Goal: Task Accomplishment & Management: Manage account settings

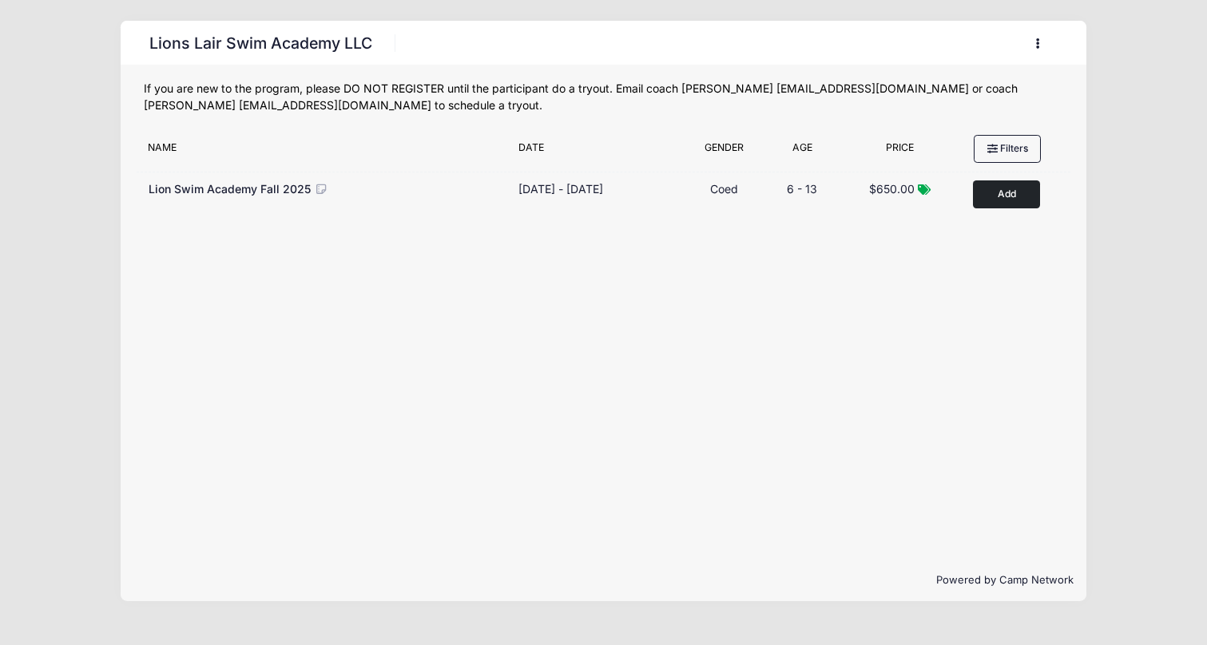
click at [1041, 40] on button "button" at bounding box center [1041, 44] width 43 height 28
click at [916, 85] on link "My Account" at bounding box center [964, 83] width 185 height 30
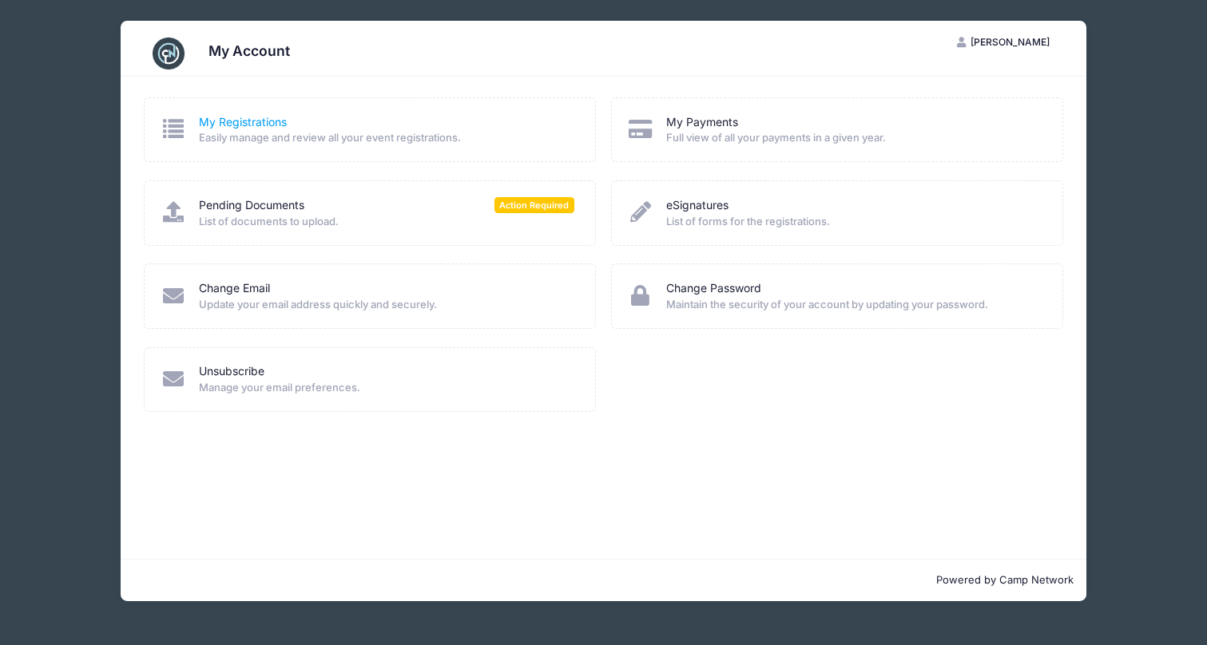
click at [213, 116] on link "My Registrations" at bounding box center [243, 122] width 88 height 17
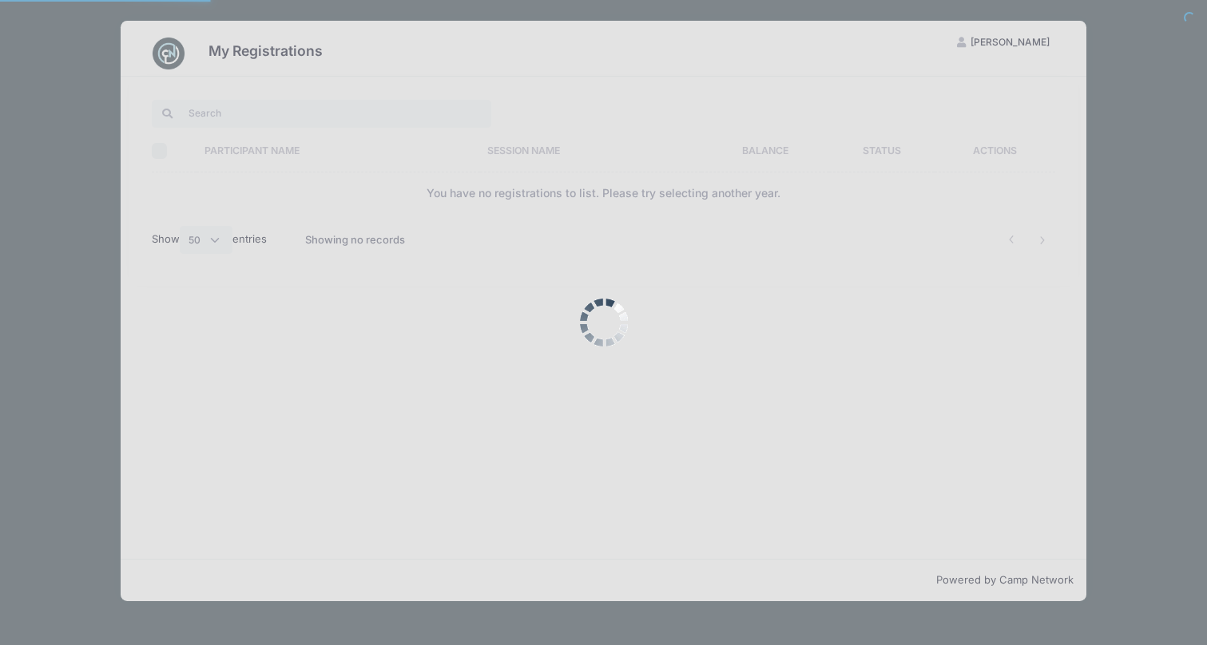
select select "50"
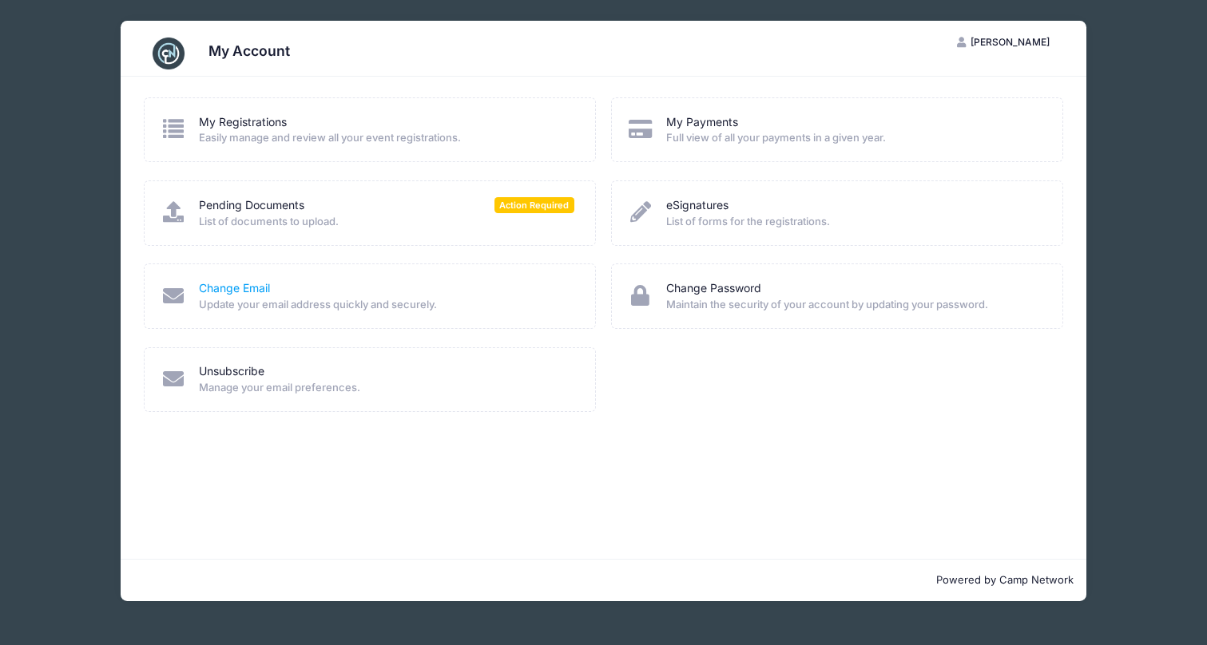
click at [238, 286] on link "Change Email" at bounding box center [234, 288] width 71 height 17
click at [239, 121] on link "My Registrations" at bounding box center [243, 122] width 88 height 17
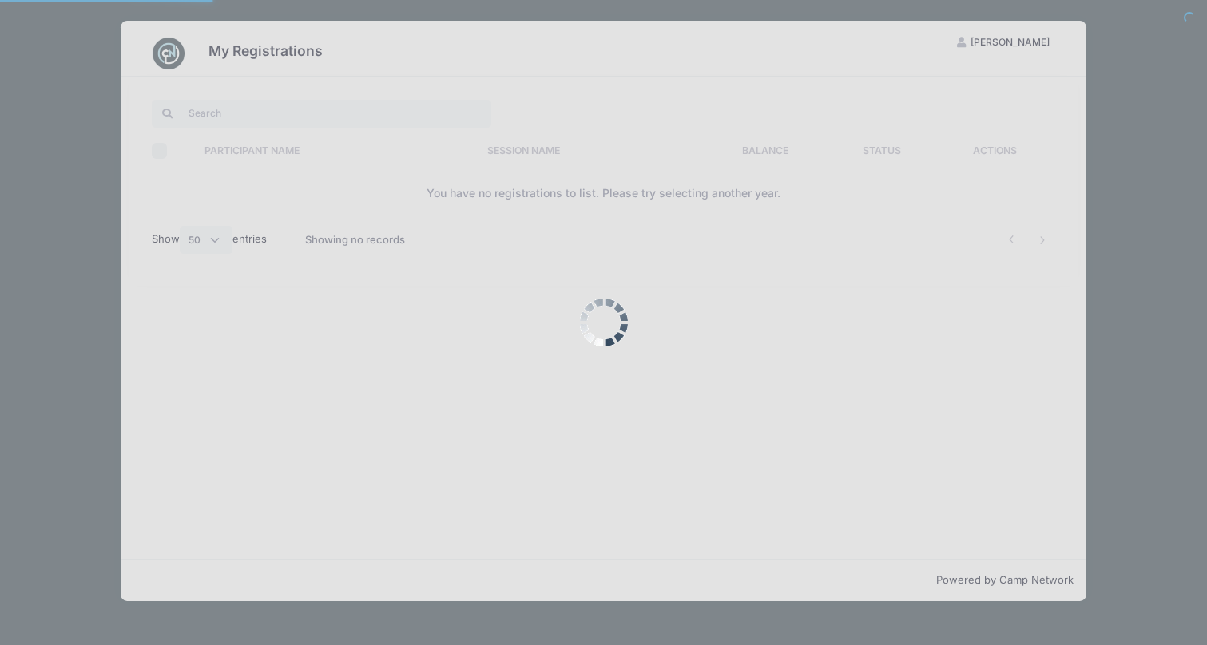
select select "50"
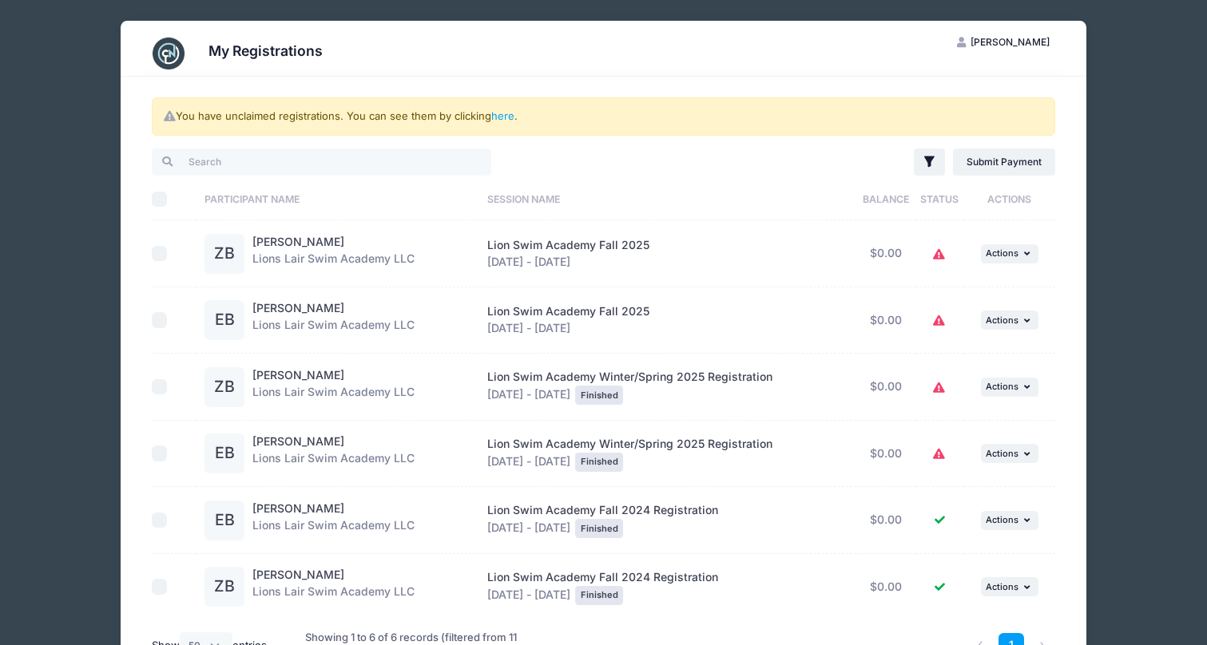
click at [508, 107] on div "You have unclaimed registrations. You can see them by clicking here ." at bounding box center [603, 116] width 903 height 38
click at [508, 111] on link "here" at bounding box center [502, 115] width 23 height 13
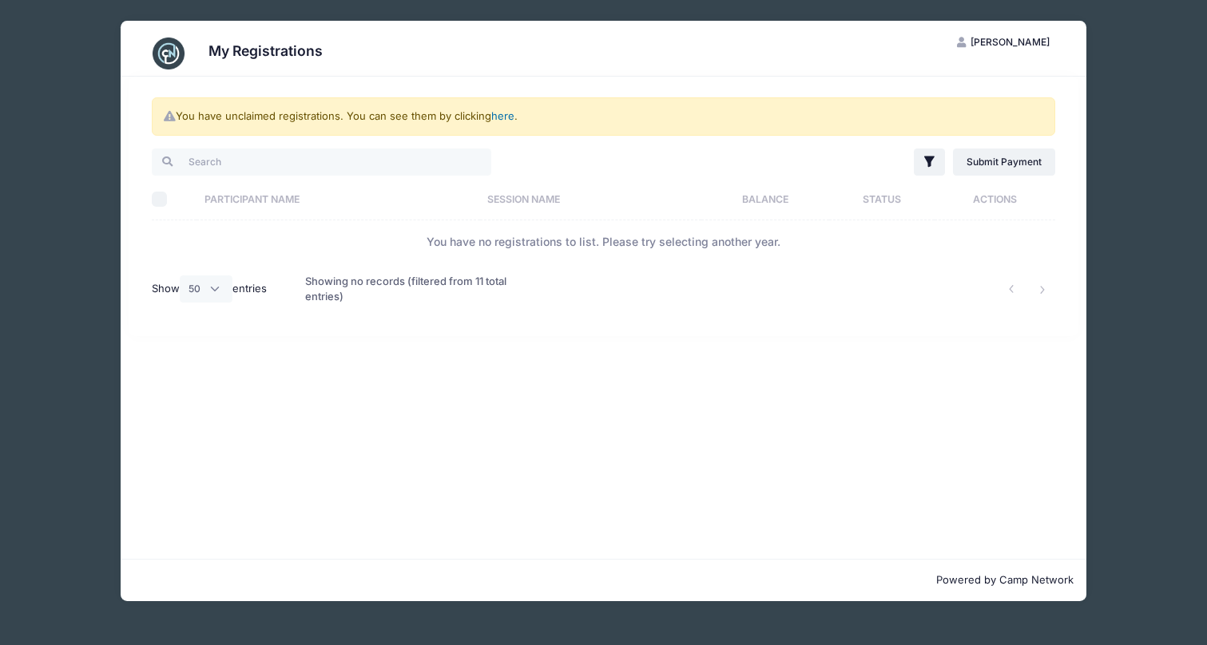
click at [507, 117] on link "here" at bounding box center [502, 115] width 23 height 13
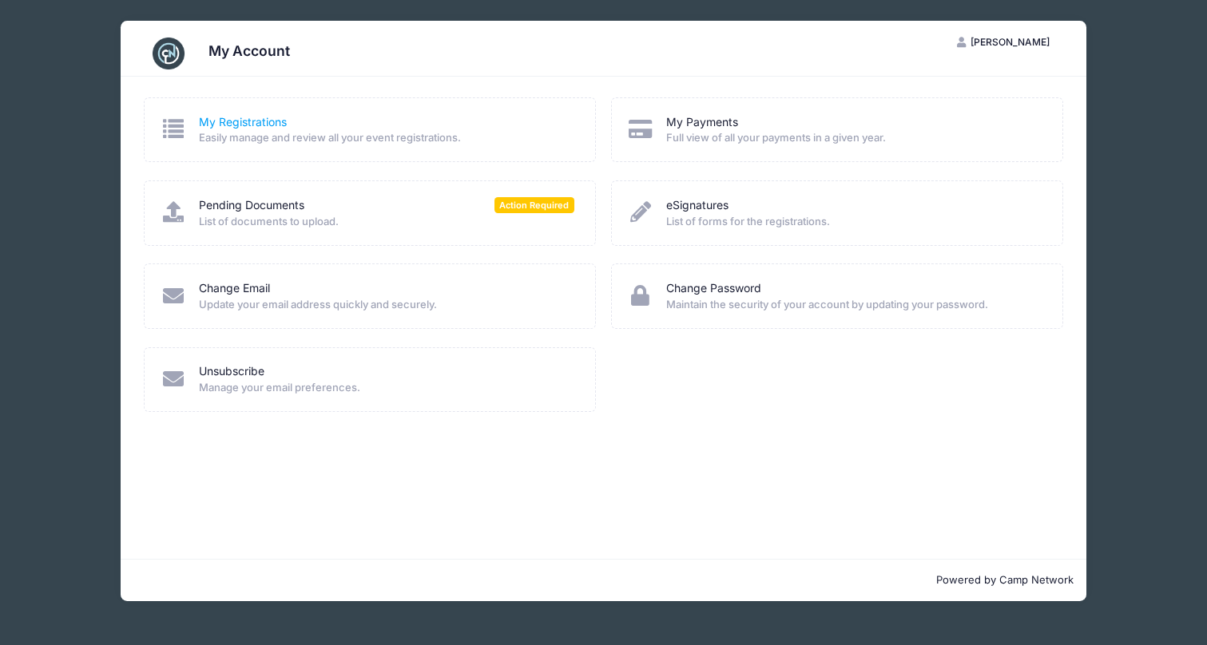
click at [264, 123] on link "My Registrations" at bounding box center [243, 122] width 88 height 17
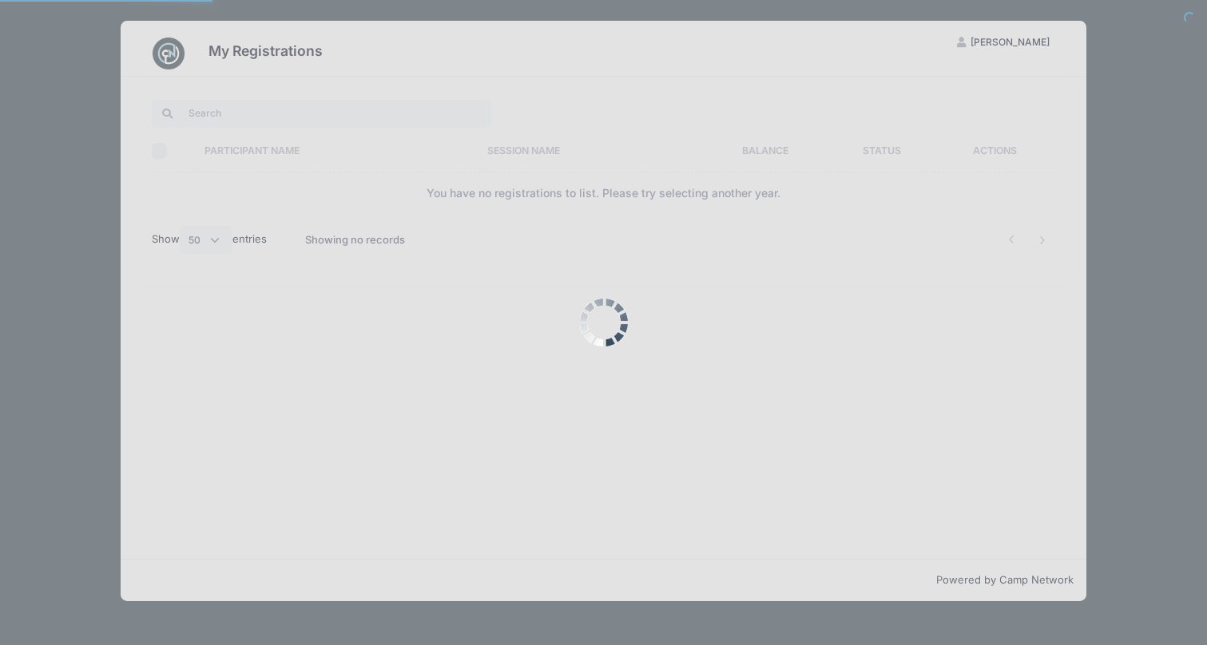
select select "50"
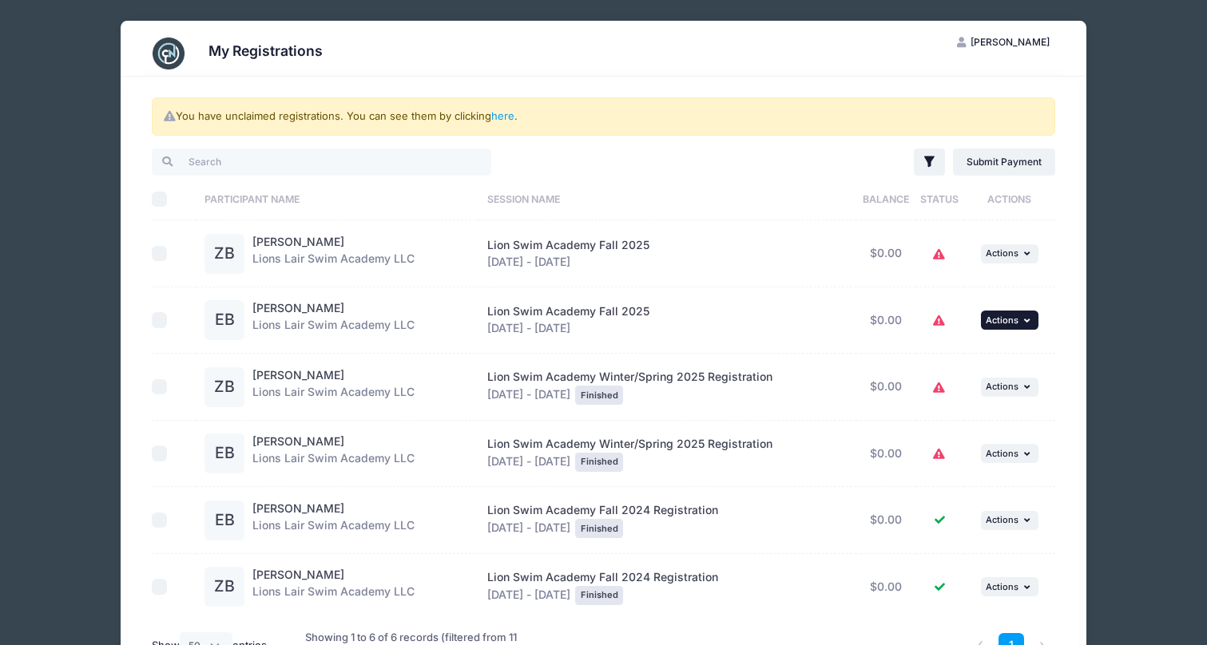
click at [1034, 330] on button "... Actions" at bounding box center [1010, 320] width 58 height 19
click at [286, 313] on link "Emma Brodsky" at bounding box center [298, 308] width 92 height 14
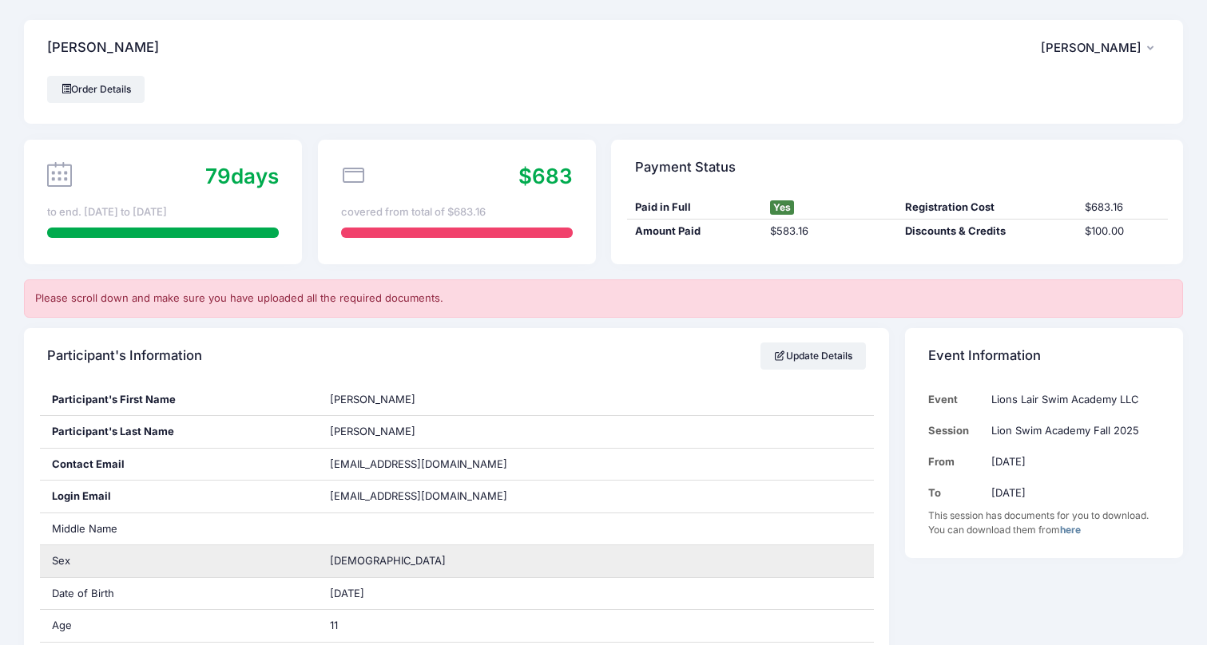
scroll to position [2, 0]
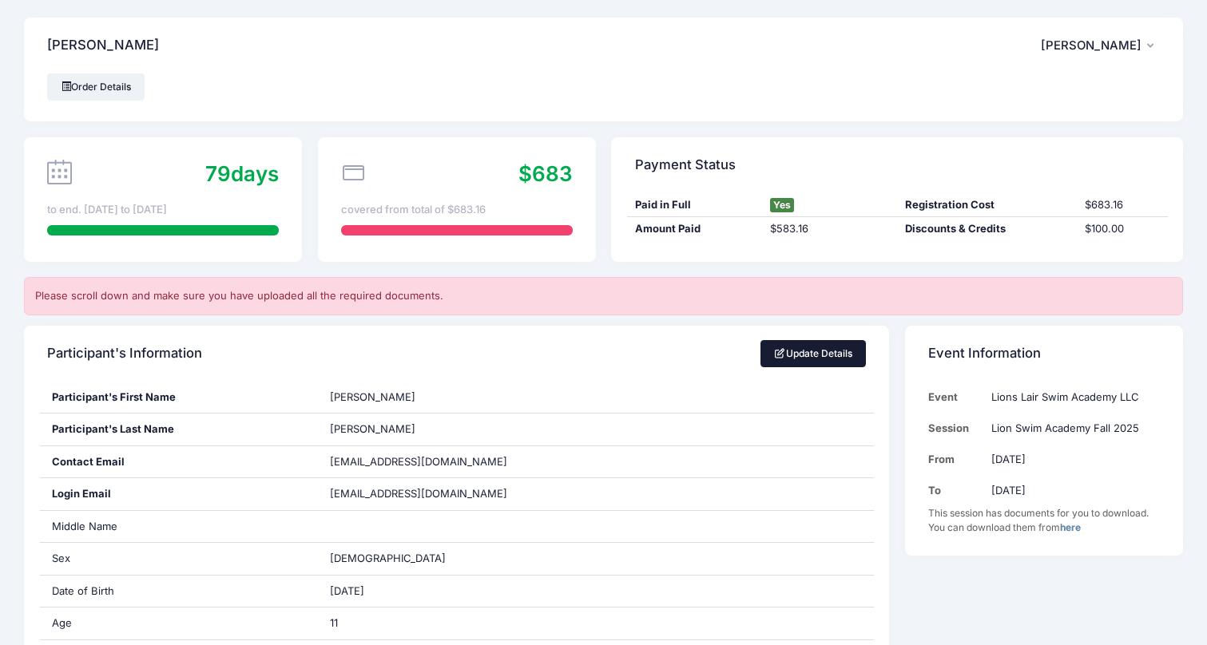
click at [812, 345] on link "Update Details" at bounding box center [813, 353] width 106 height 27
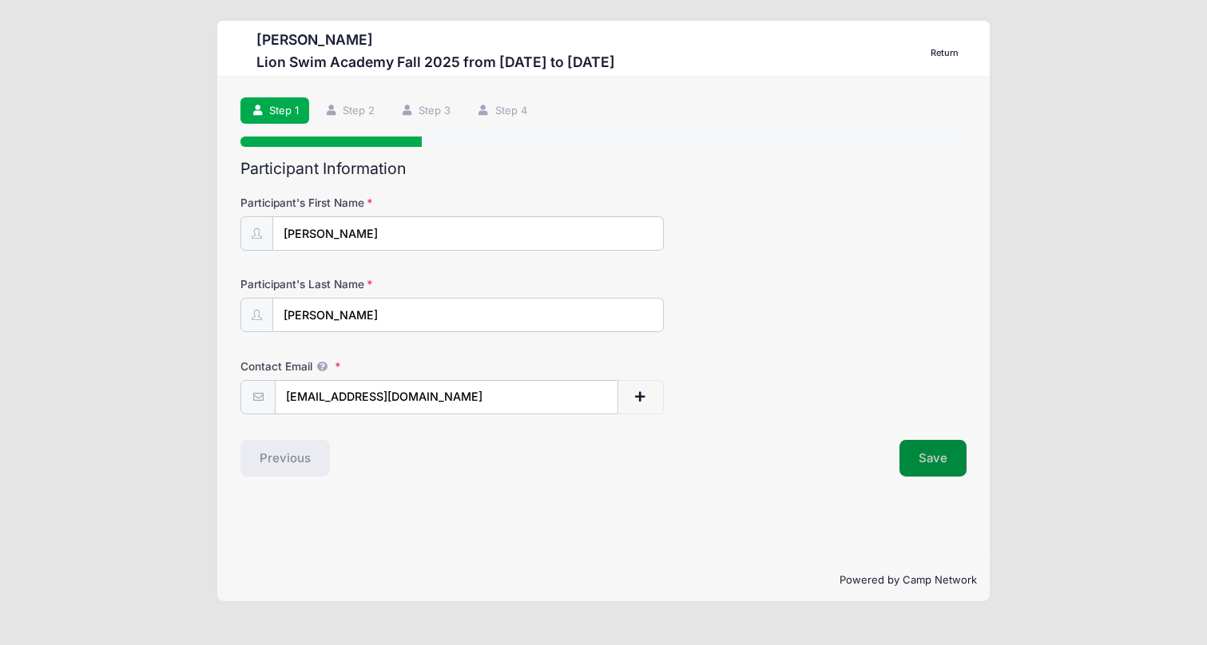
click at [923, 455] on button "Save" at bounding box center [932, 458] width 67 height 37
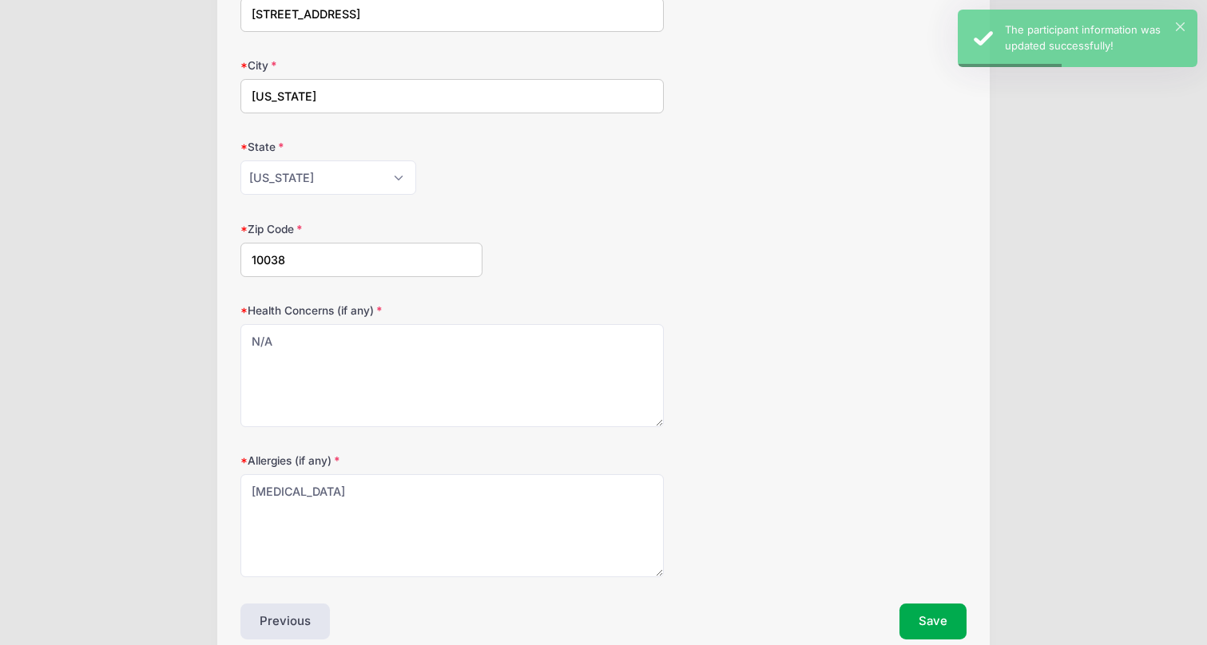
scroll to position [561, 0]
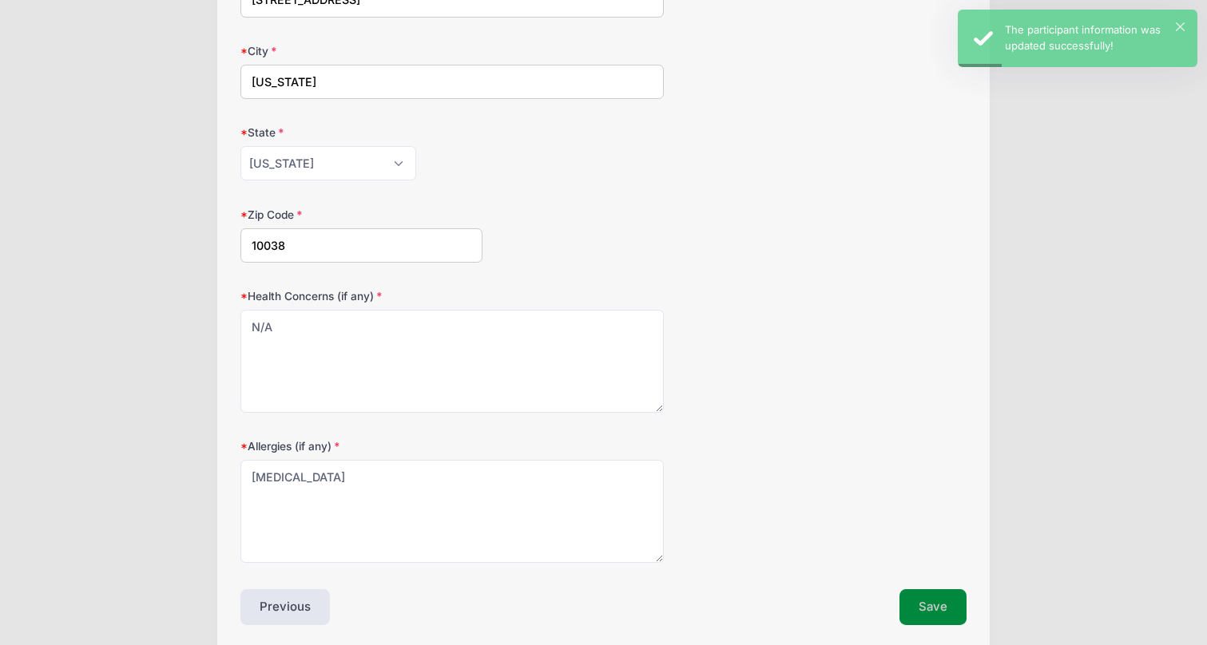
click at [923, 602] on button "Save" at bounding box center [932, 608] width 67 height 37
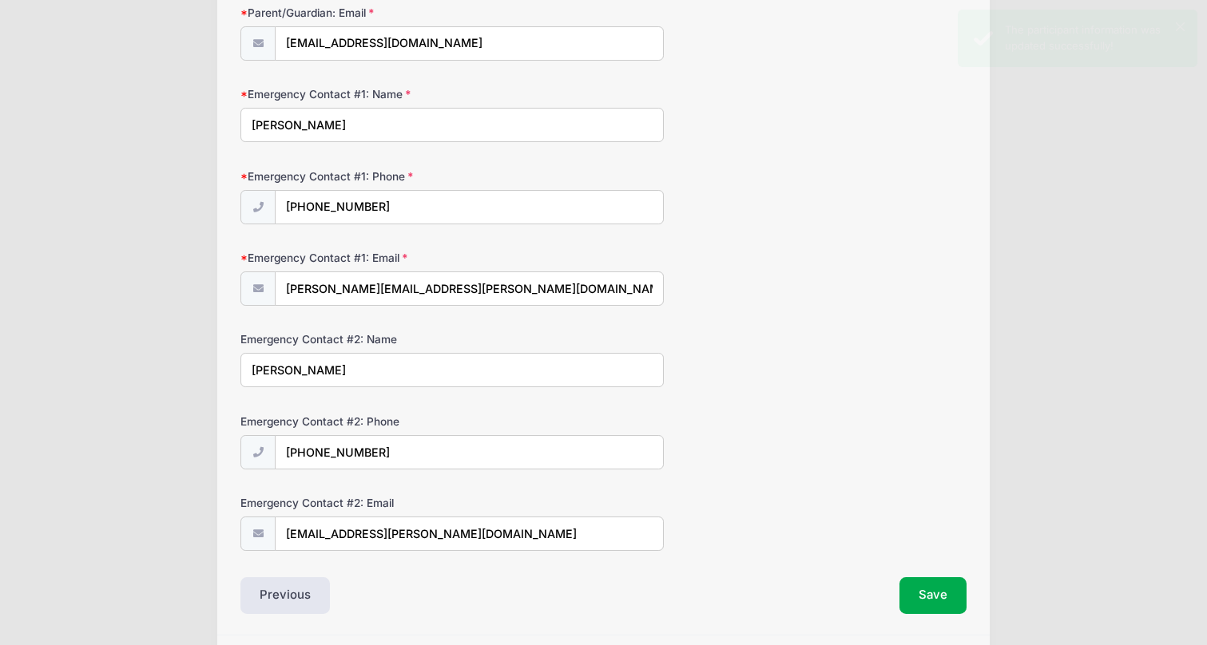
scroll to position [401, 0]
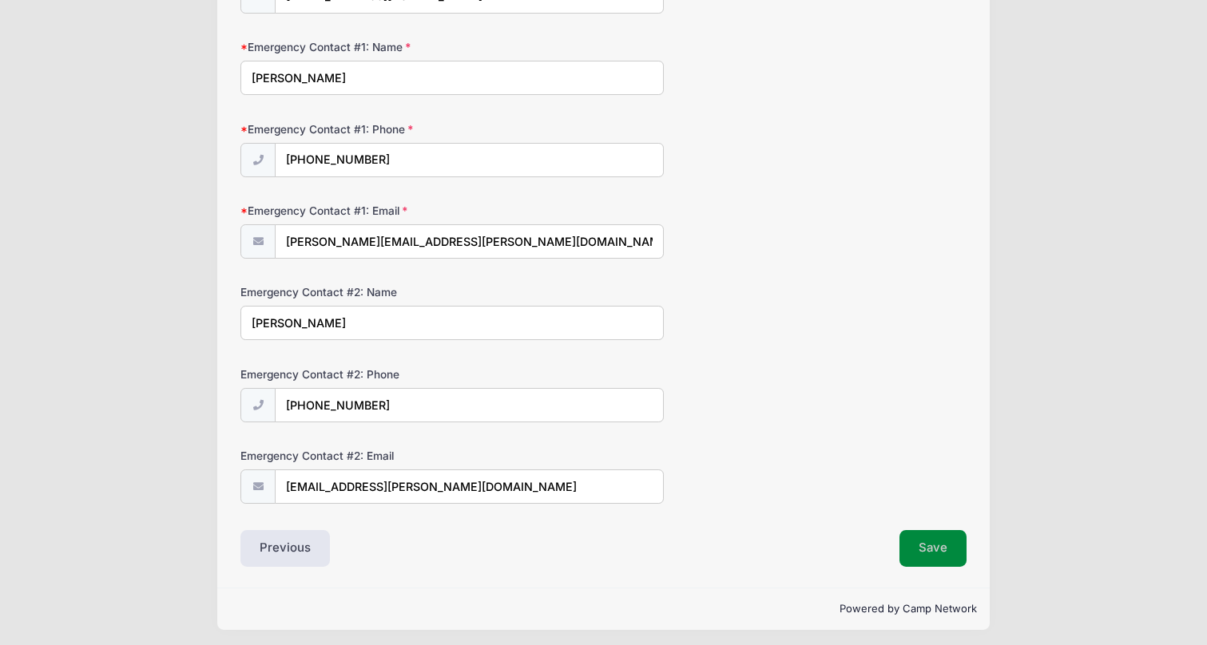
click at [927, 531] on button "Save" at bounding box center [932, 548] width 67 height 37
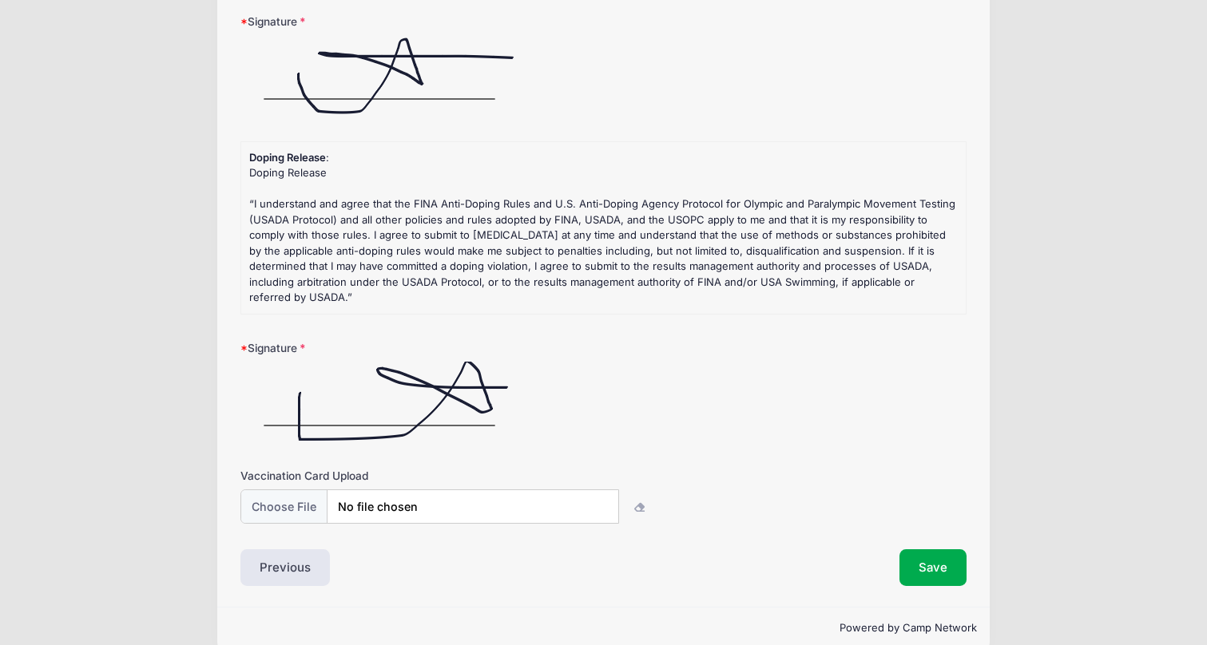
scroll to position [442, 0]
click at [923, 550] on button "Save" at bounding box center [932, 568] width 67 height 37
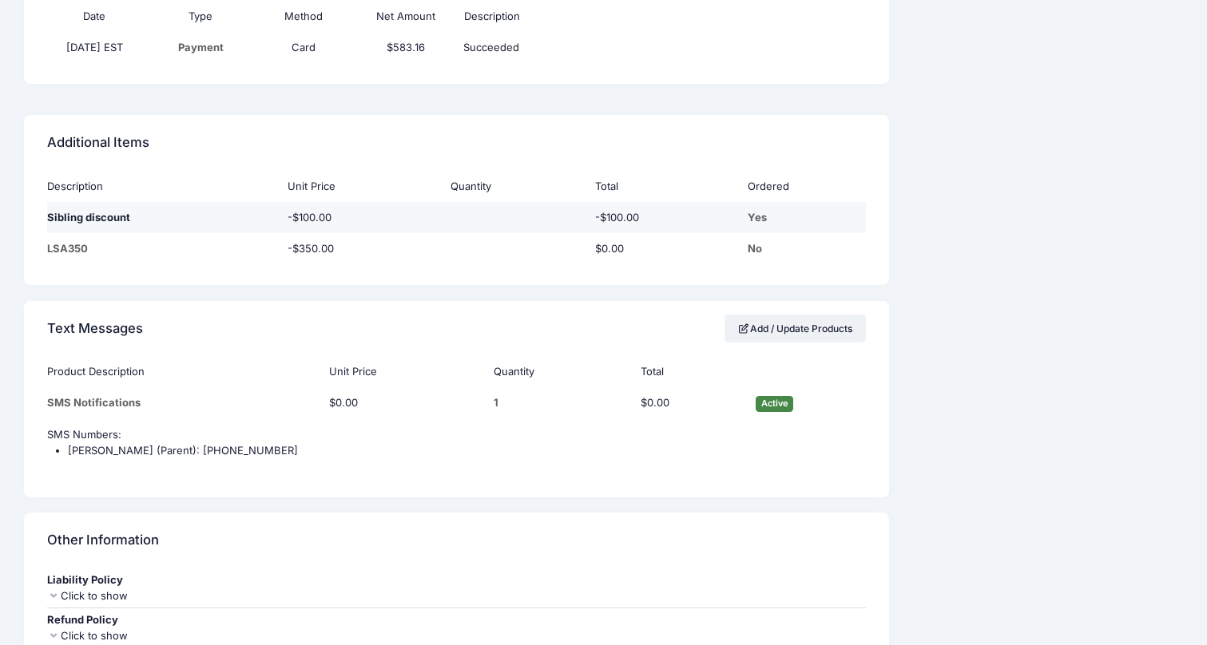
scroll to position [1516, 0]
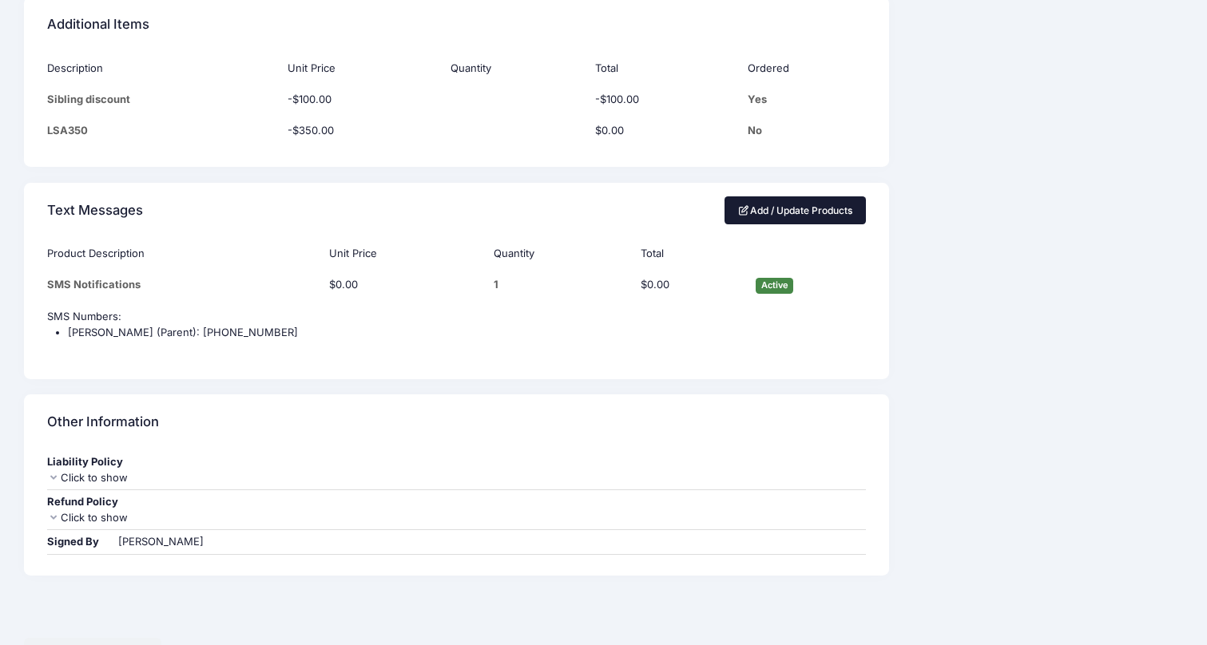
click at [780, 197] on link "Add / Update Products" at bounding box center [796, 210] width 142 height 27
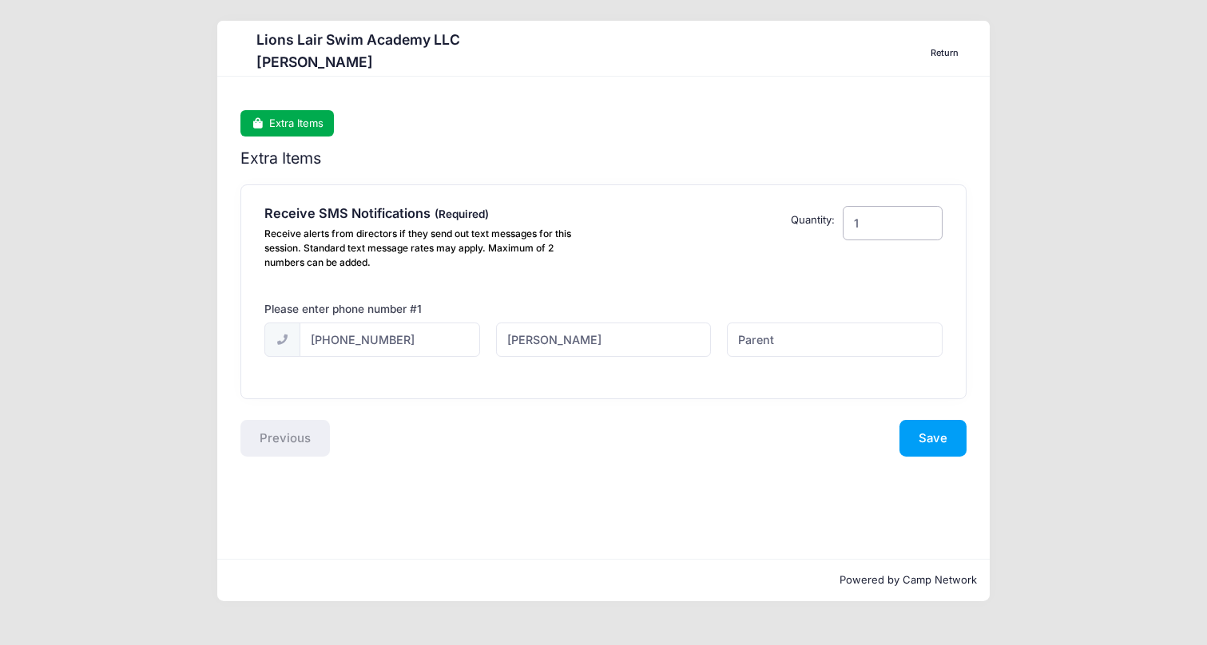
click at [905, 229] on input "1" at bounding box center [893, 223] width 100 height 34
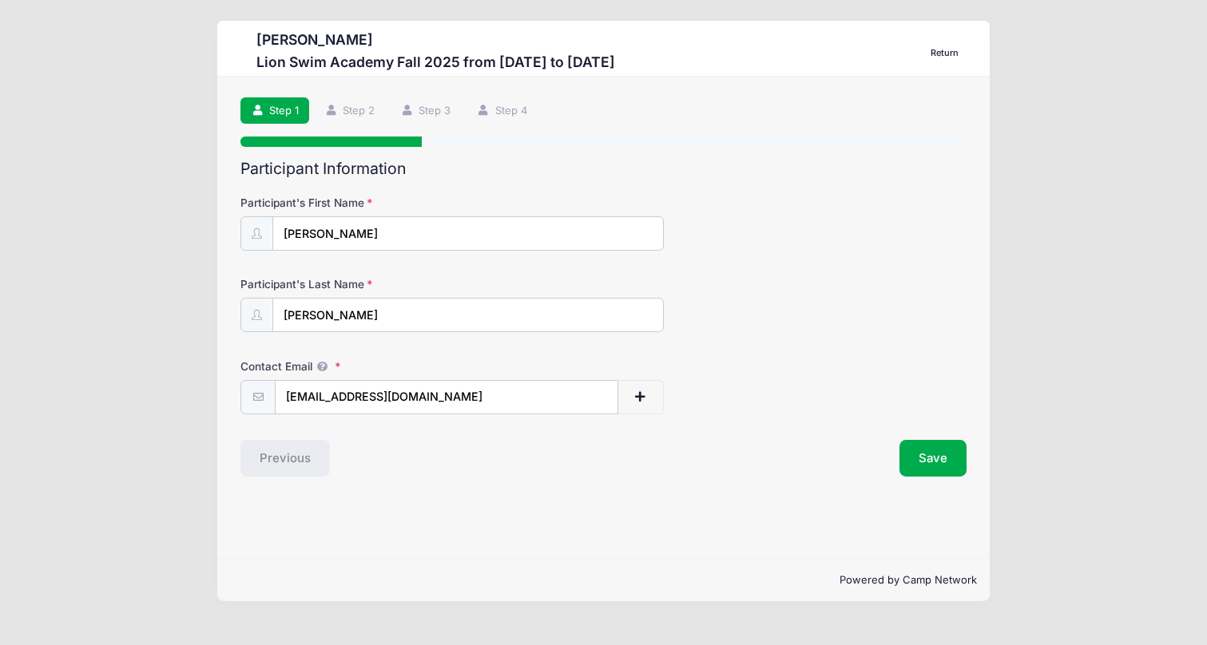
click at [936, 54] on link "Return" at bounding box center [944, 53] width 45 height 19
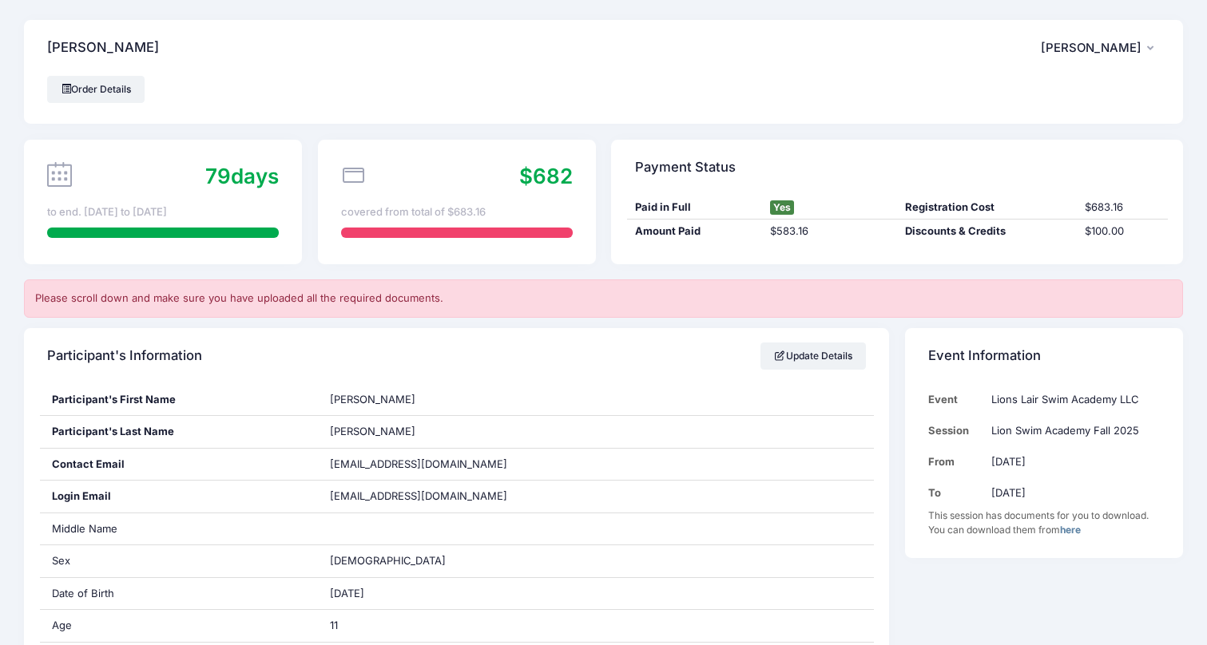
click at [1101, 52] on span "[PERSON_NAME]" at bounding box center [1091, 48] width 101 height 14
click at [1030, 90] on link "My Account" at bounding box center [1060, 92] width 185 height 30
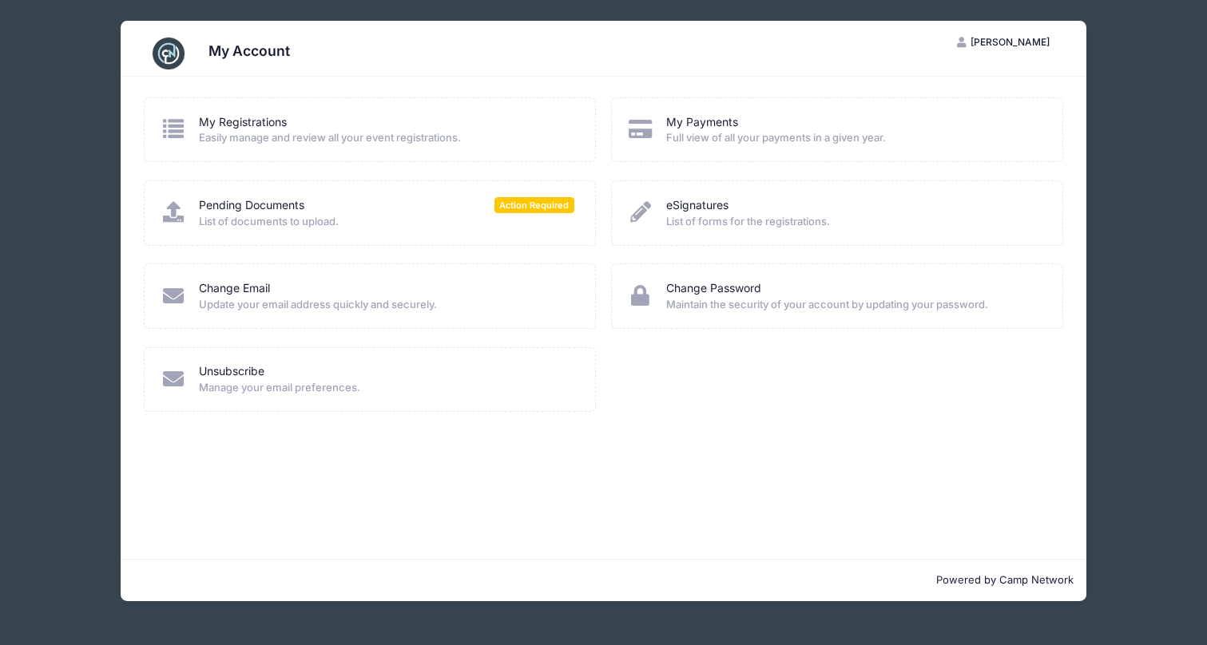
click at [282, 149] on div "My Registrations Easily manage and review all your event registrations." at bounding box center [370, 129] width 452 height 65
click at [280, 141] on span "Easily manage and review all your event registrations." at bounding box center [386, 138] width 375 height 16
click at [260, 117] on link "My Registrations" at bounding box center [243, 122] width 88 height 17
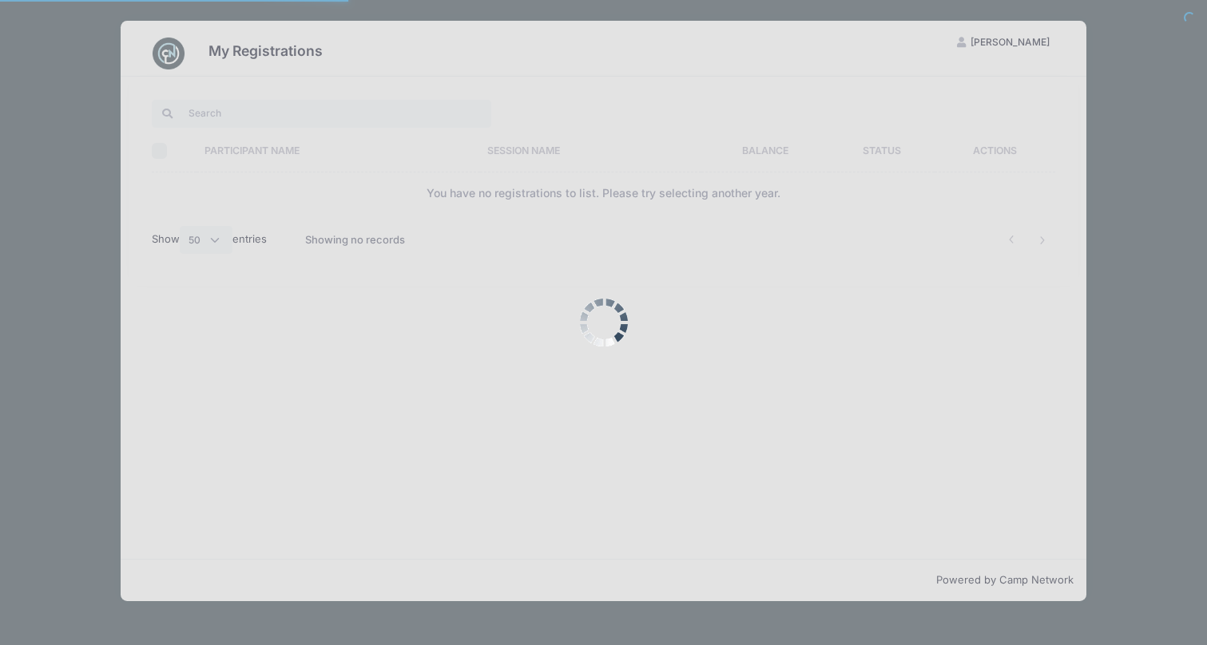
select select "50"
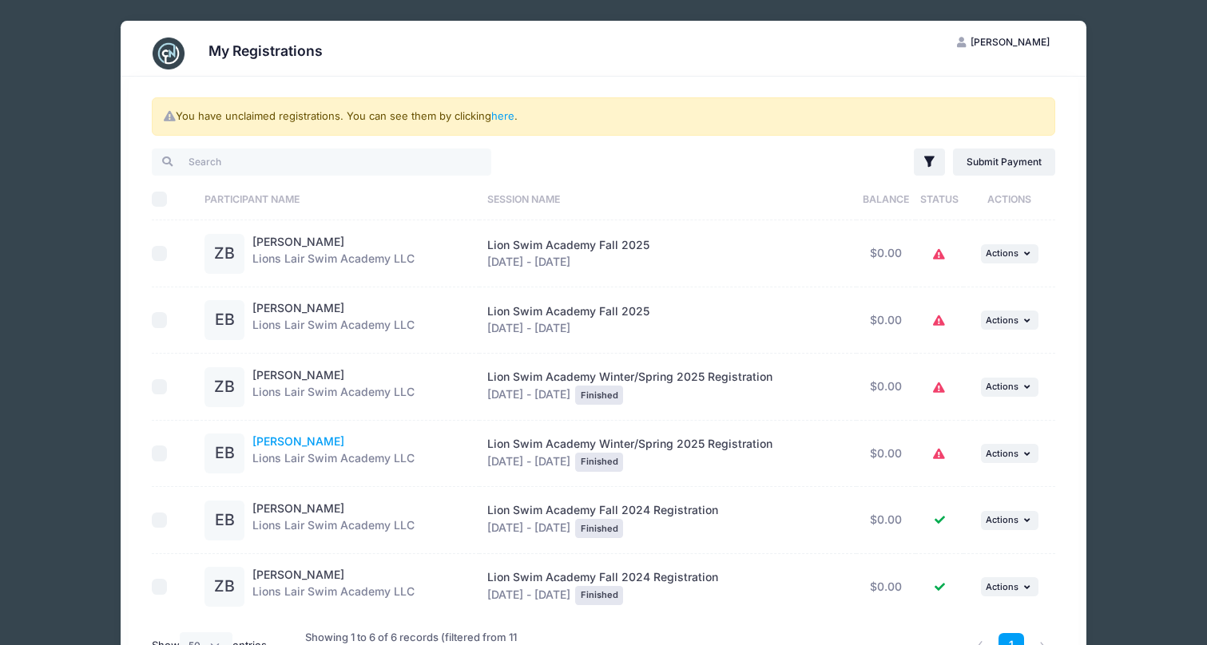
click at [275, 443] on link "[PERSON_NAME]" at bounding box center [298, 442] width 92 height 14
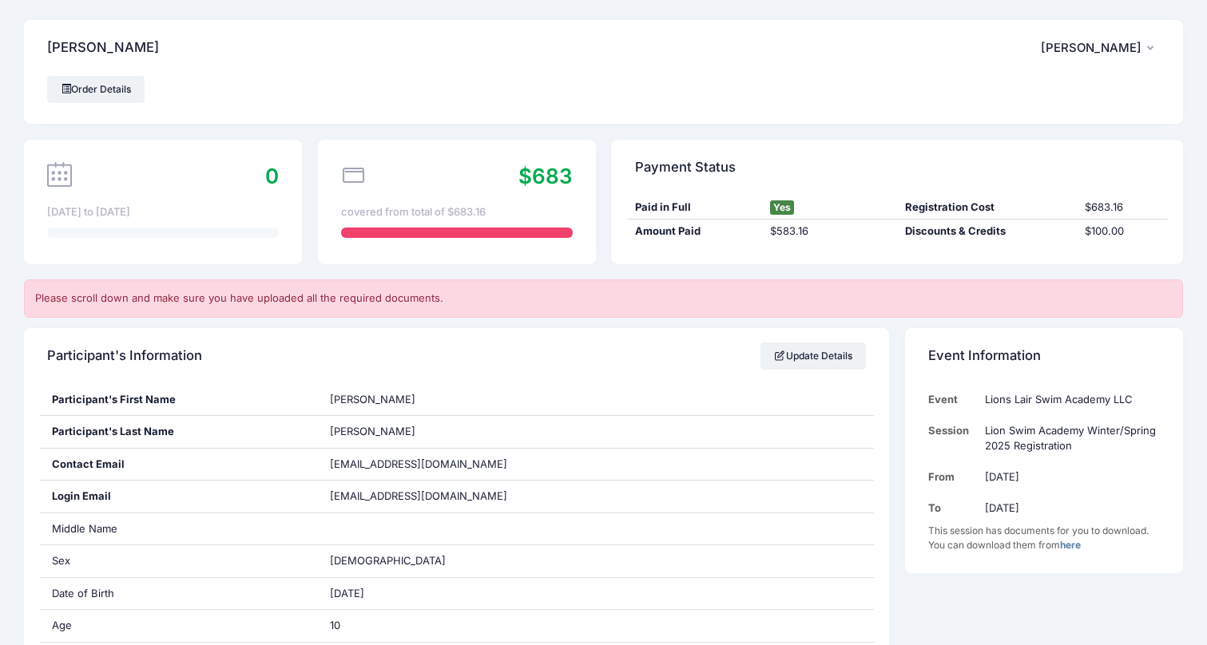
click at [1074, 50] on span "[PERSON_NAME]" at bounding box center [1091, 48] width 101 height 14
click at [1041, 93] on link "My Account" at bounding box center [1060, 92] width 185 height 30
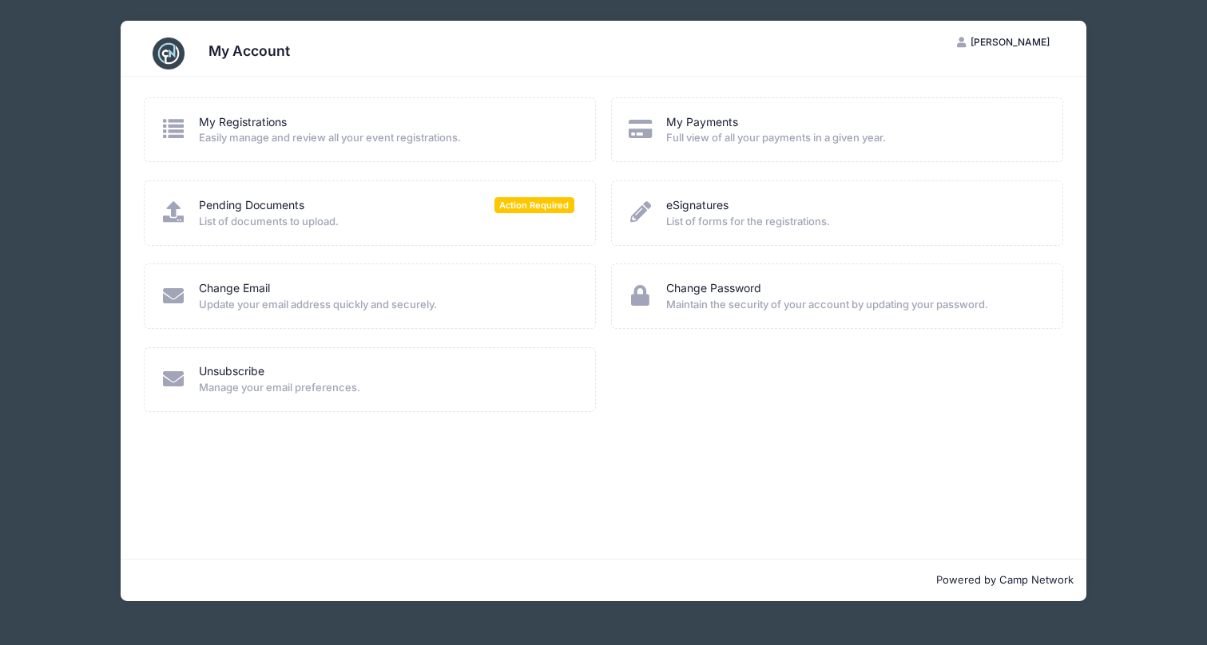
click at [450, 136] on span "Easily manage and review all your event registrations." at bounding box center [386, 138] width 375 height 16
click at [208, 115] on link "My Registrations" at bounding box center [243, 122] width 88 height 17
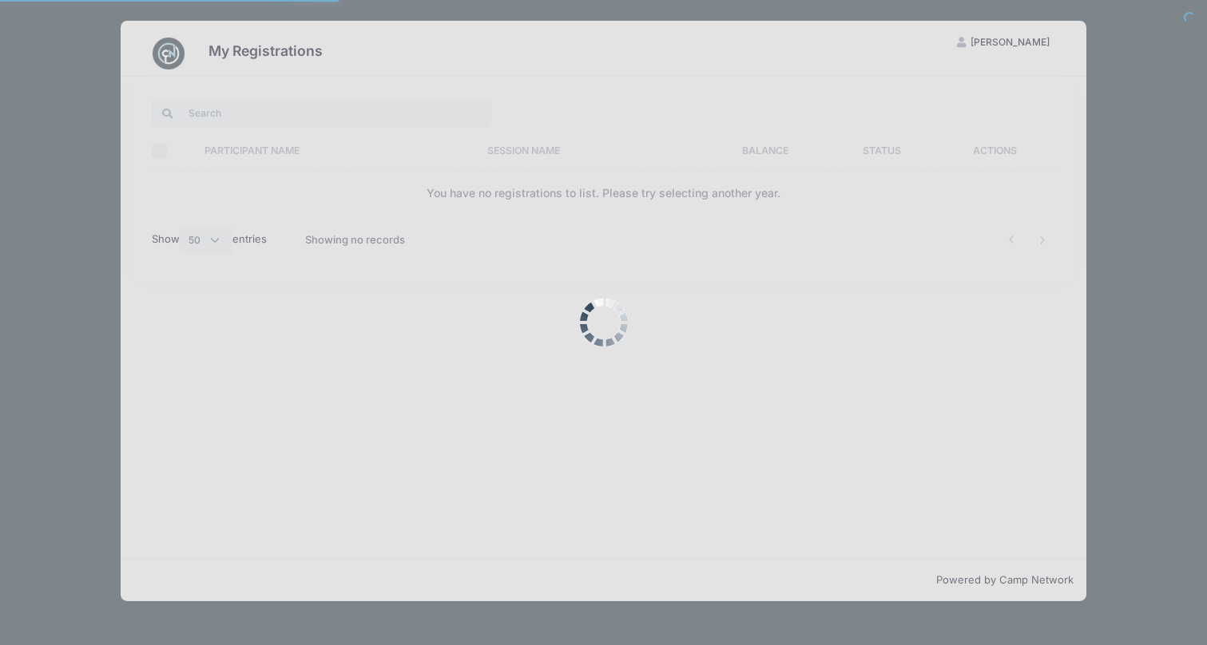
select select "50"
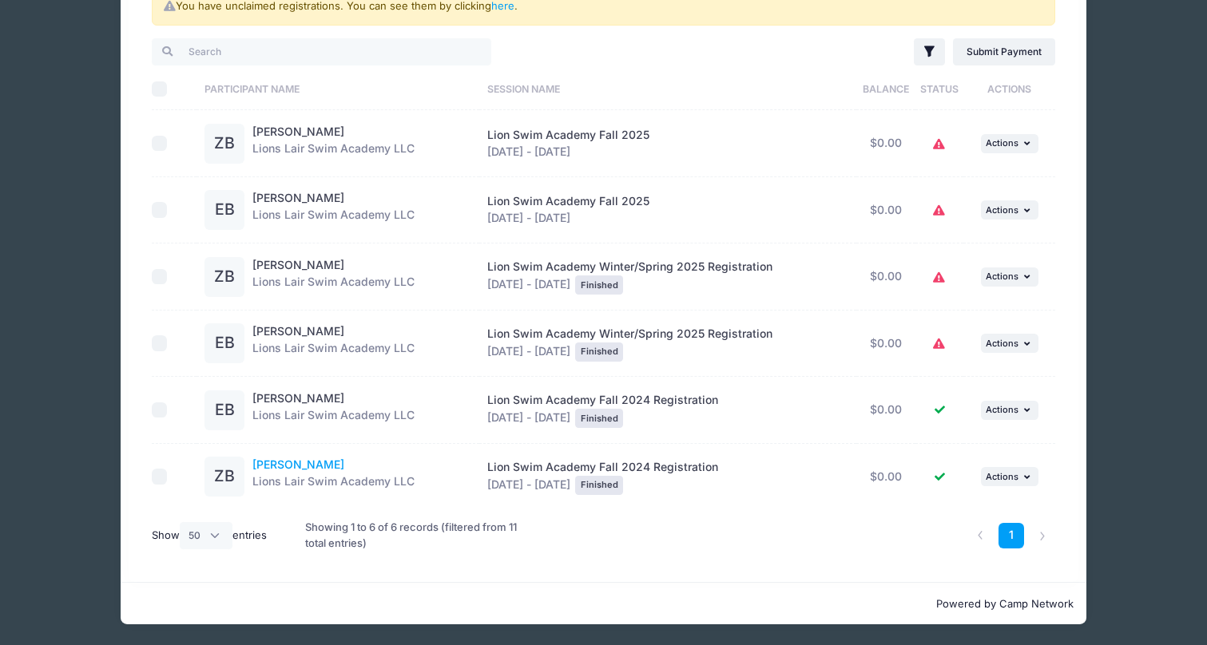
scroll to position [109, 0]
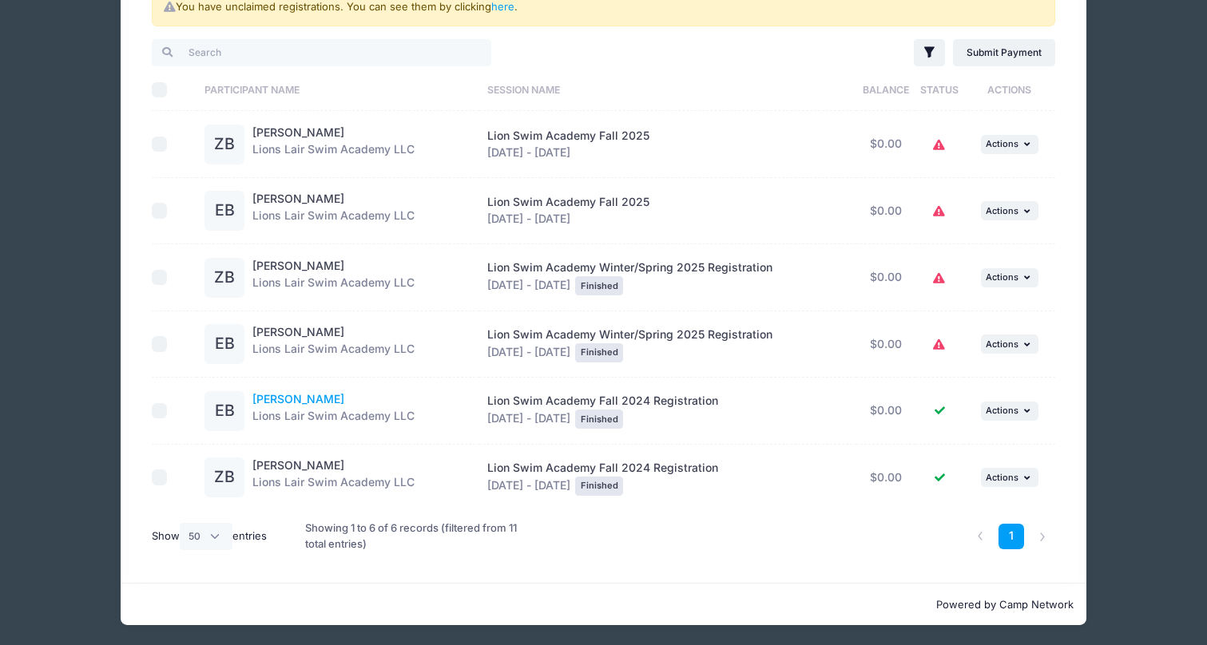
click at [284, 394] on link "Emma Brodsky" at bounding box center [298, 399] width 92 height 14
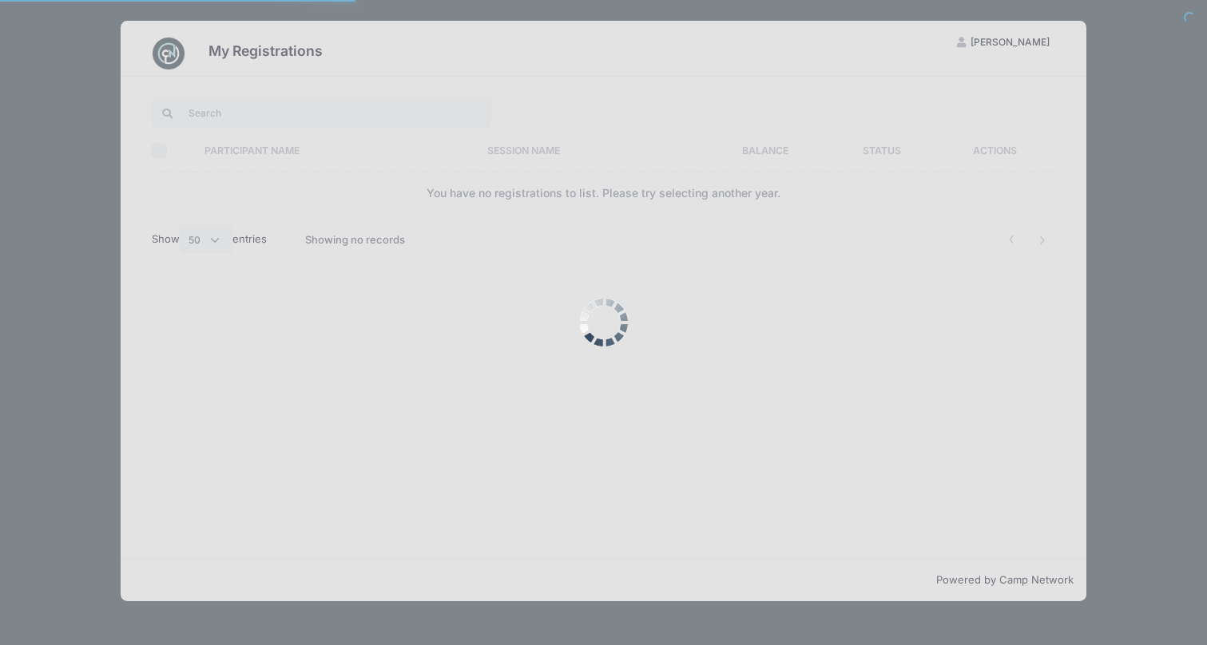
select select "50"
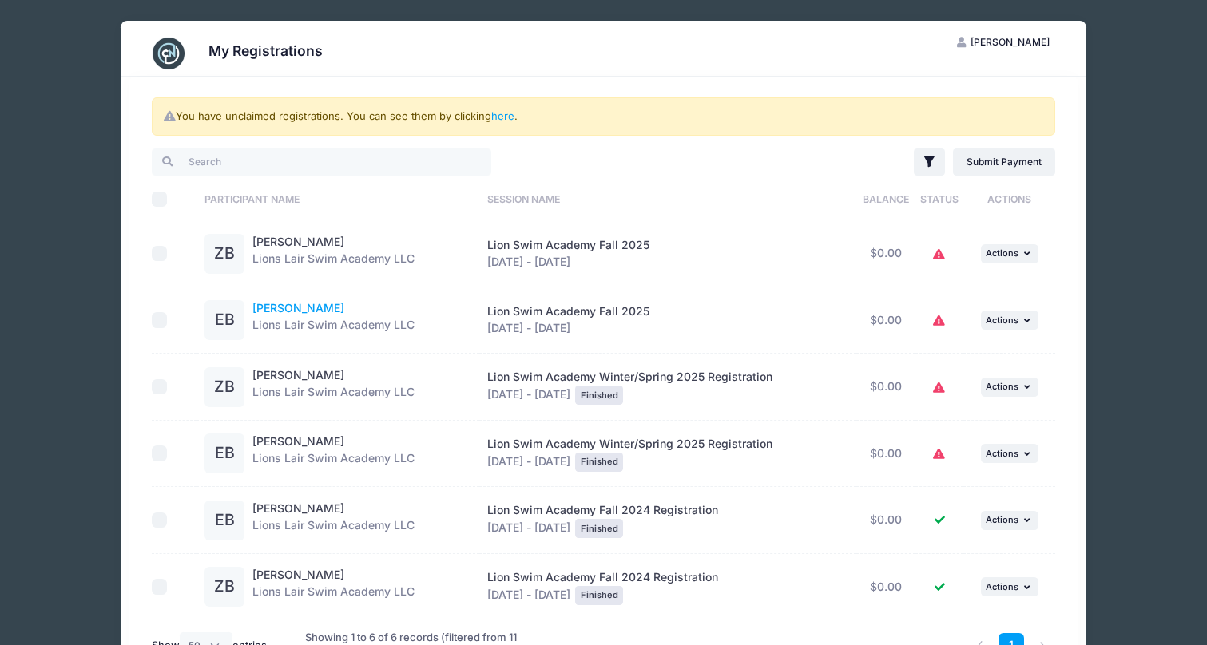
click at [300, 309] on link "[PERSON_NAME]" at bounding box center [298, 308] width 92 height 14
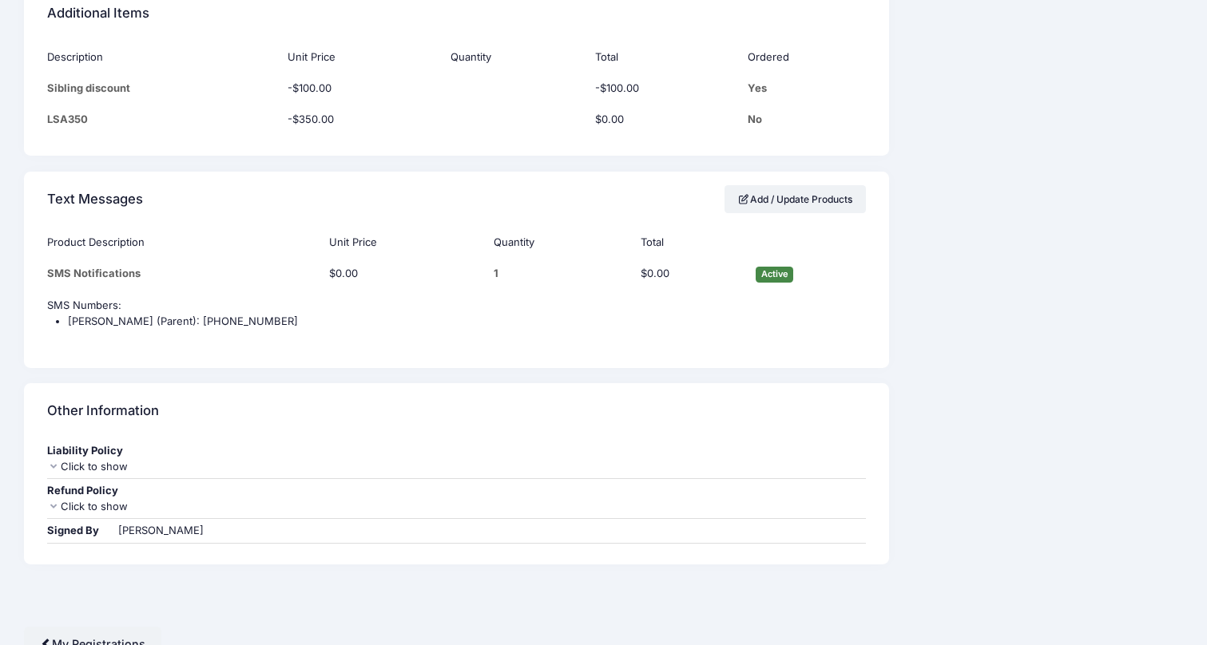
scroll to position [1527, 0]
click at [760, 186] on link "Add / Update Products" at bounding box center [796, 199] width 142 height 27
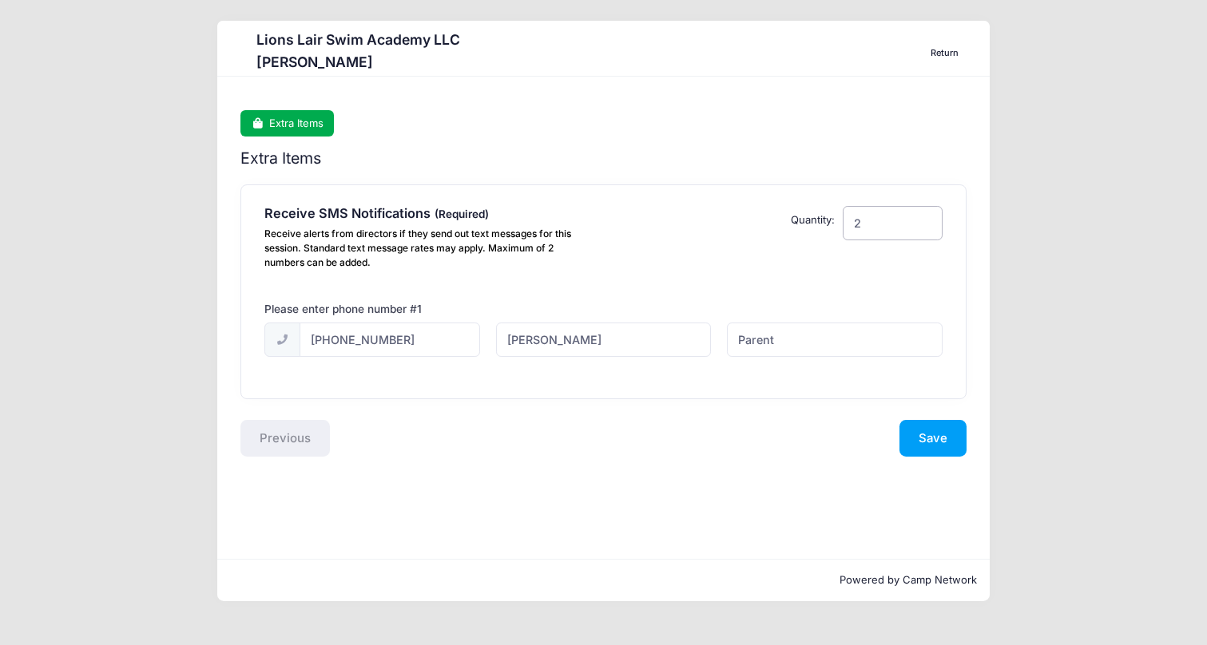
click at [923, 215] on input "2" at bounding box center [893, 223] width 100 height 34
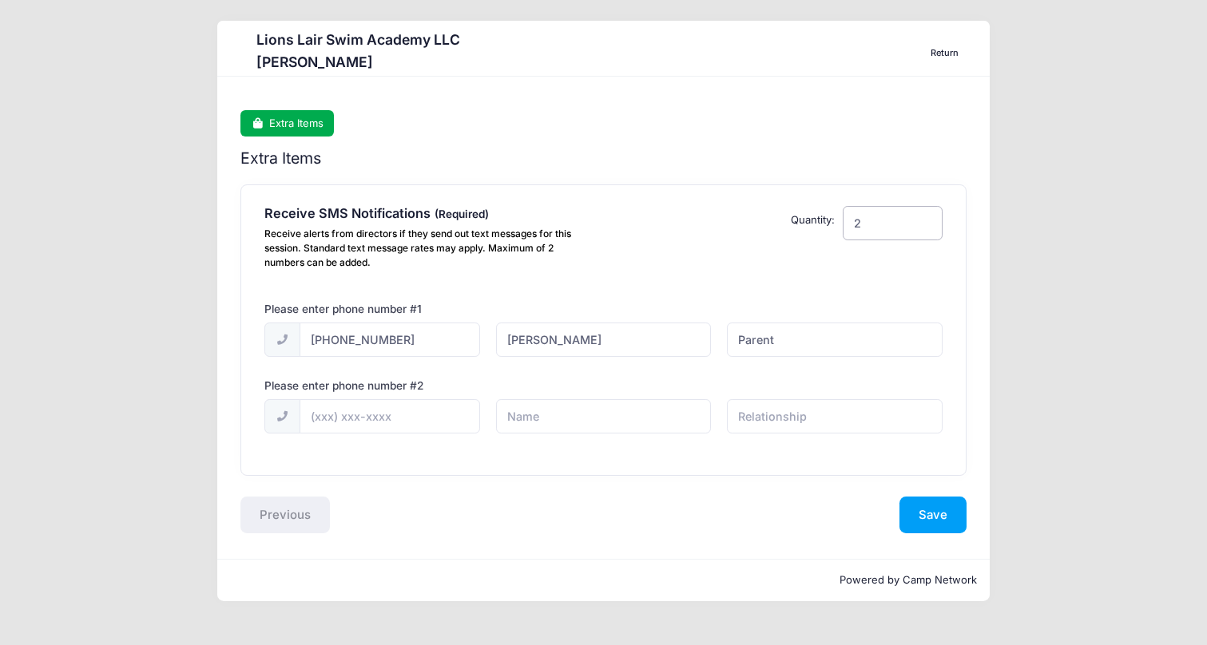
click at [923, 215] on input "2" at bounding box center [893, 223] width 100 height 34
click at [924, 216] on input "2" at bounding box center [893, 223] width 100 height 34
click at [924, 219] on input "2" at bounding box center [893, 223] width 100 height 34
click at [923, 220] on input "2" at bounding box center [893, 223] width 100 height 34
drag, startPoint x: 882, startPoint y: 227, endPoint x: 777, endPoint y: 228, distance: 104.6
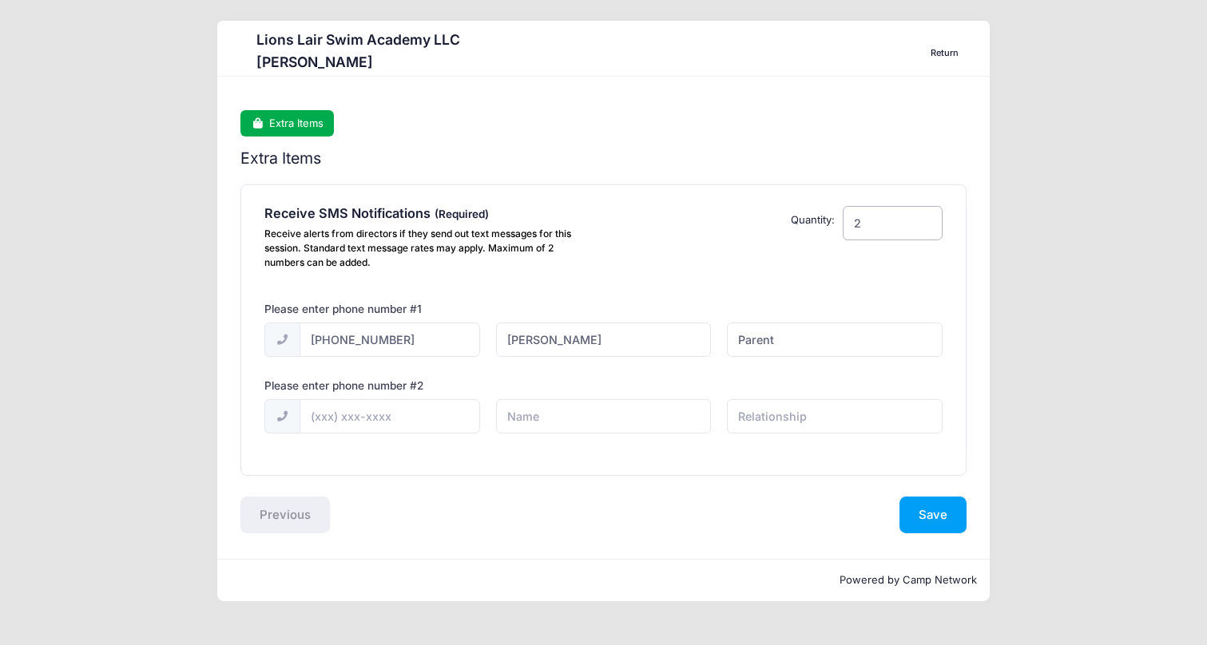
click at [777, 228] on div "Receive SMS Notifications Receive alerts from directors if they send out text m…" at bounding box center [603, 240] width 693 height 69
type input "2"
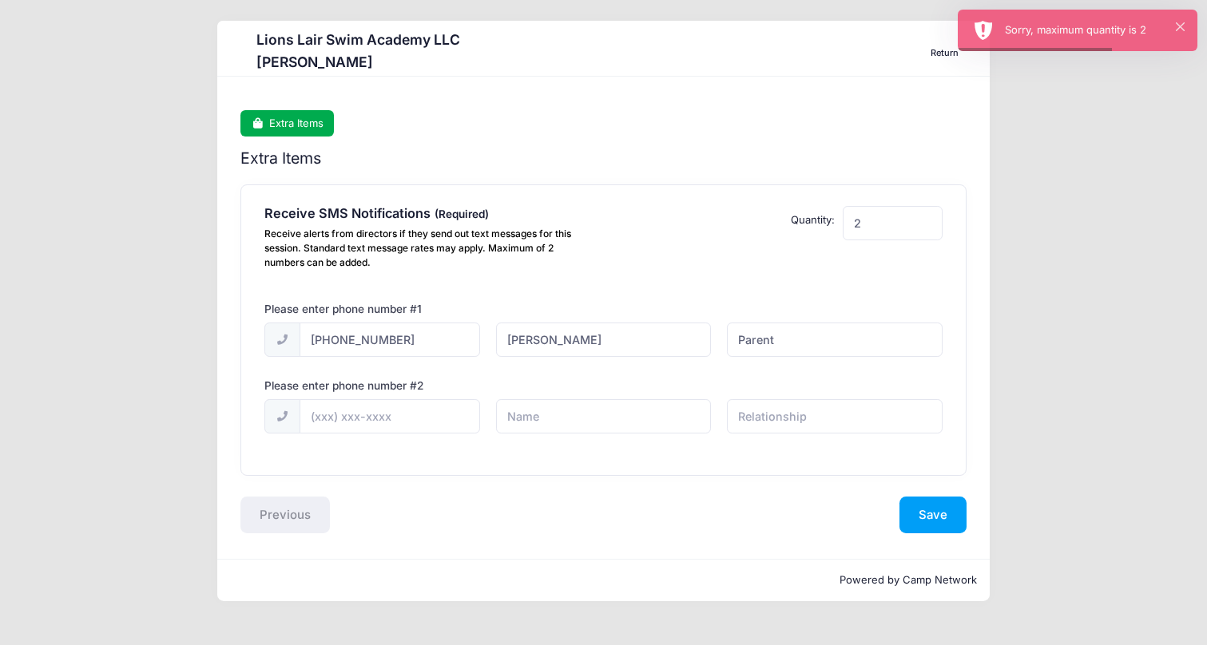
click at [967, 264] on div "Step 1 /1 Return Extra Items Extra Items Receive SMS Notifications Receive aler…" at bounding box center [603, 318] width 772 height 482
click at [868, 227] on input "2" at bounding box center [893, 223] width 100 height 34
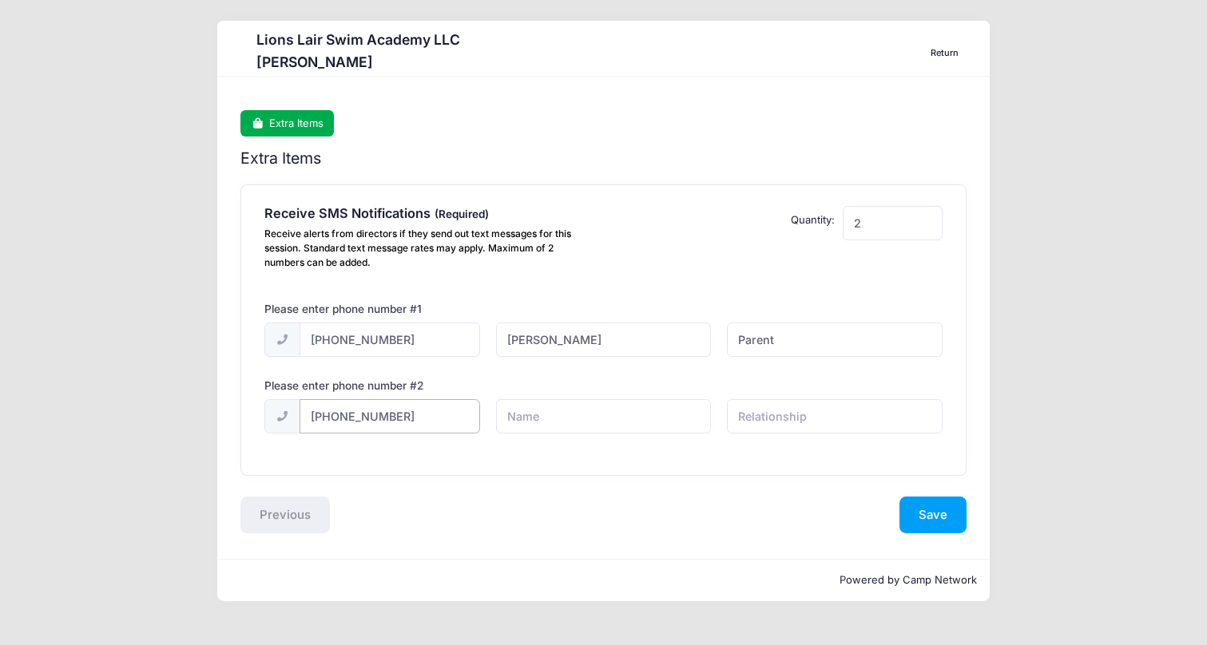
type input "[PHONE_NUMBER]"
type input "[PERSON_NAME]"
type input "Parent"
click at [950, 508] on button "Save" at bounding box center [932, 515] width 67 height 37
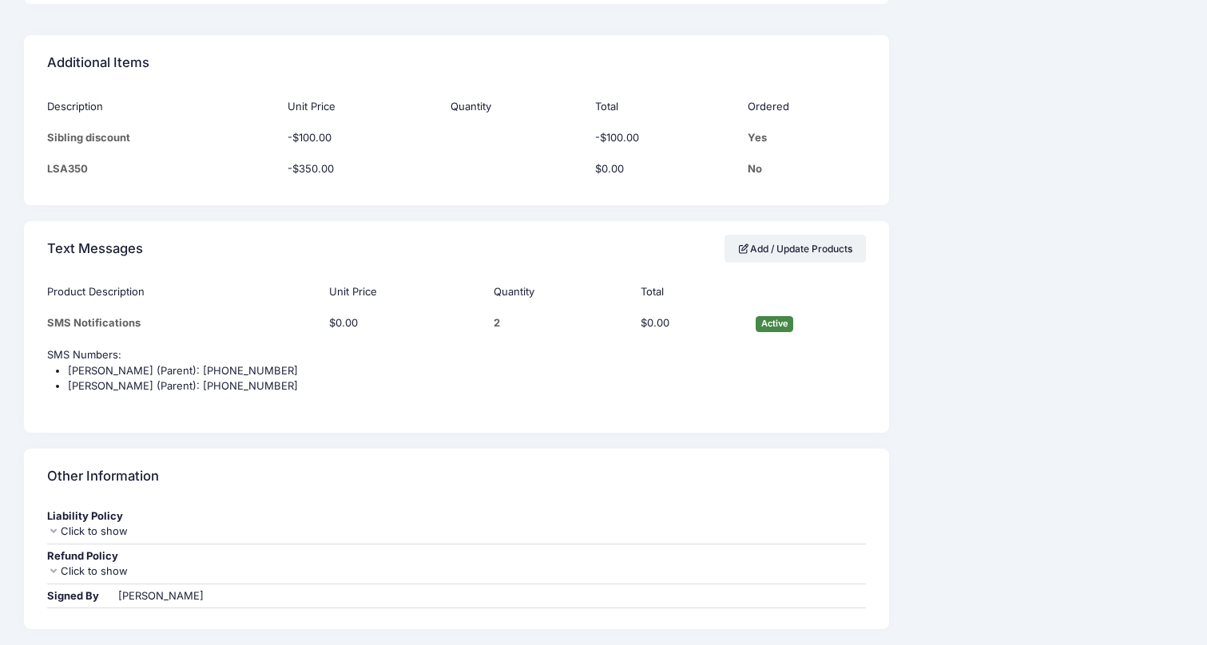
scroll to position [1479, 0]
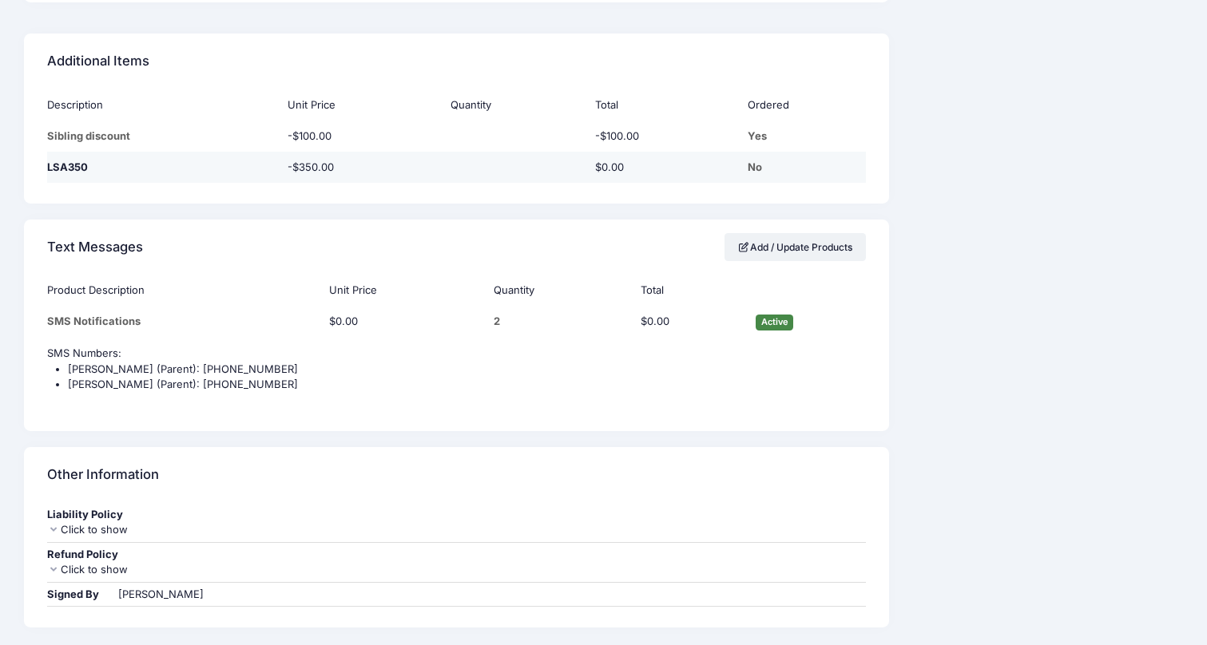
click at [59, 152] on td "LSA350" at bounding box center [163, 167] width 232 height 31
copy td "LSA350"
click at [143, 155] on td "LSA350" at bounding box center [163, 167] width 232 height 31
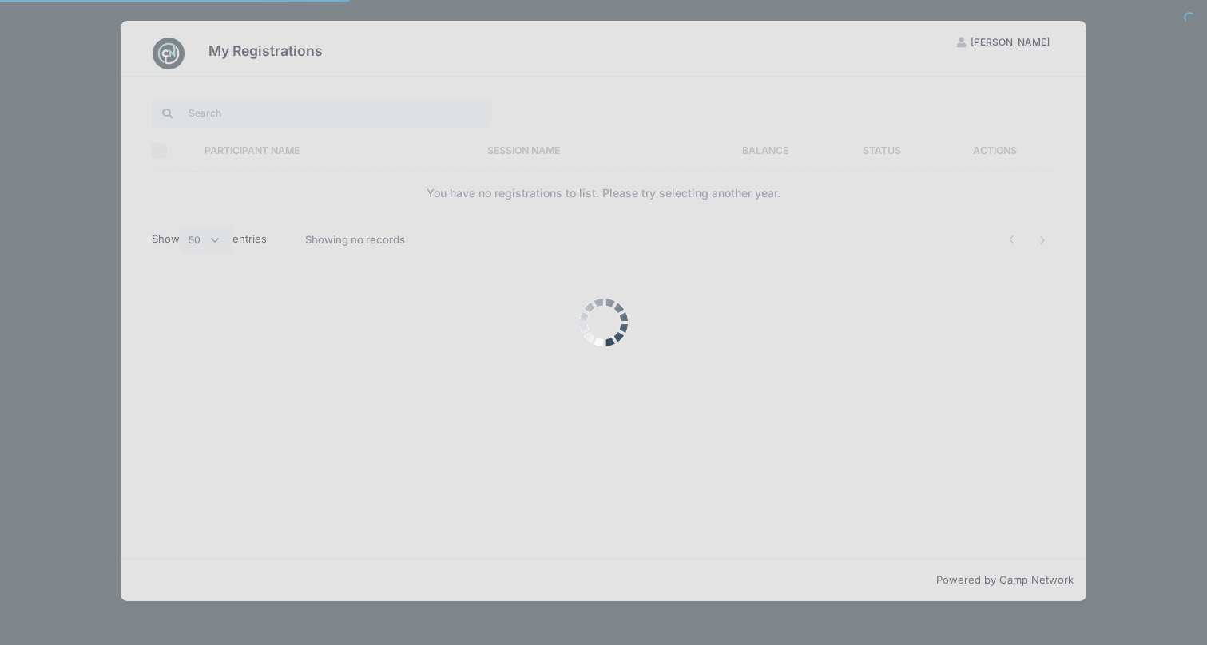
select select "50"
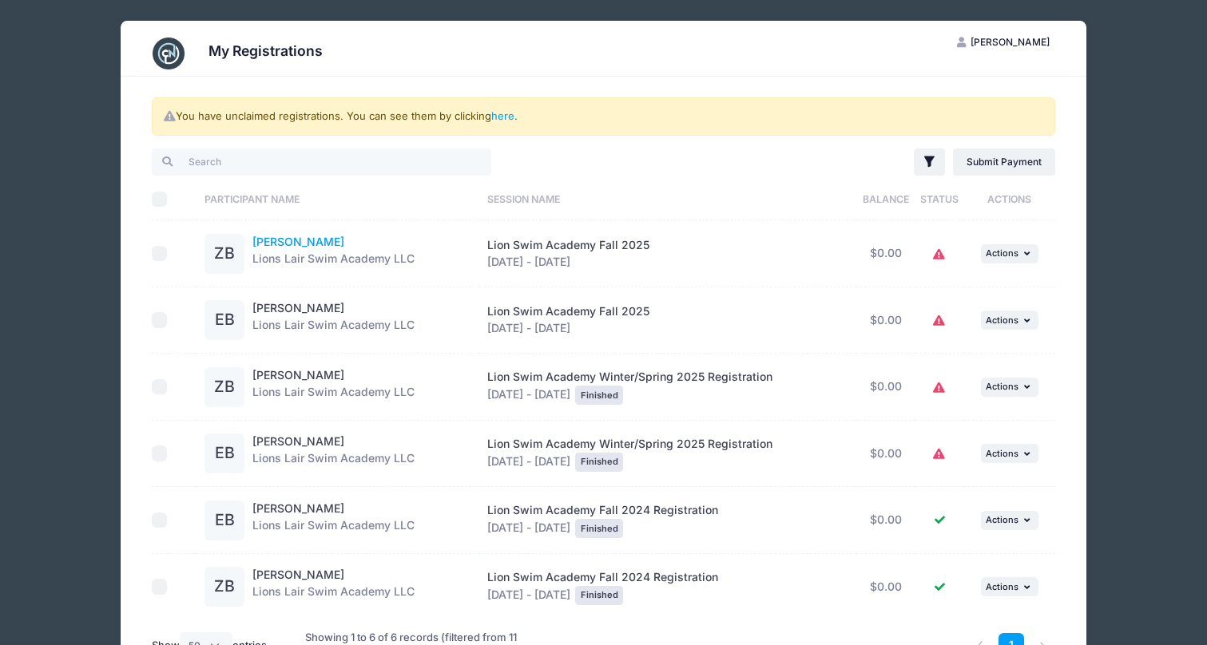
click at [292, 235] on link "[PERSON_NAME]" at bounding box center [298, 242] width 92 height 14
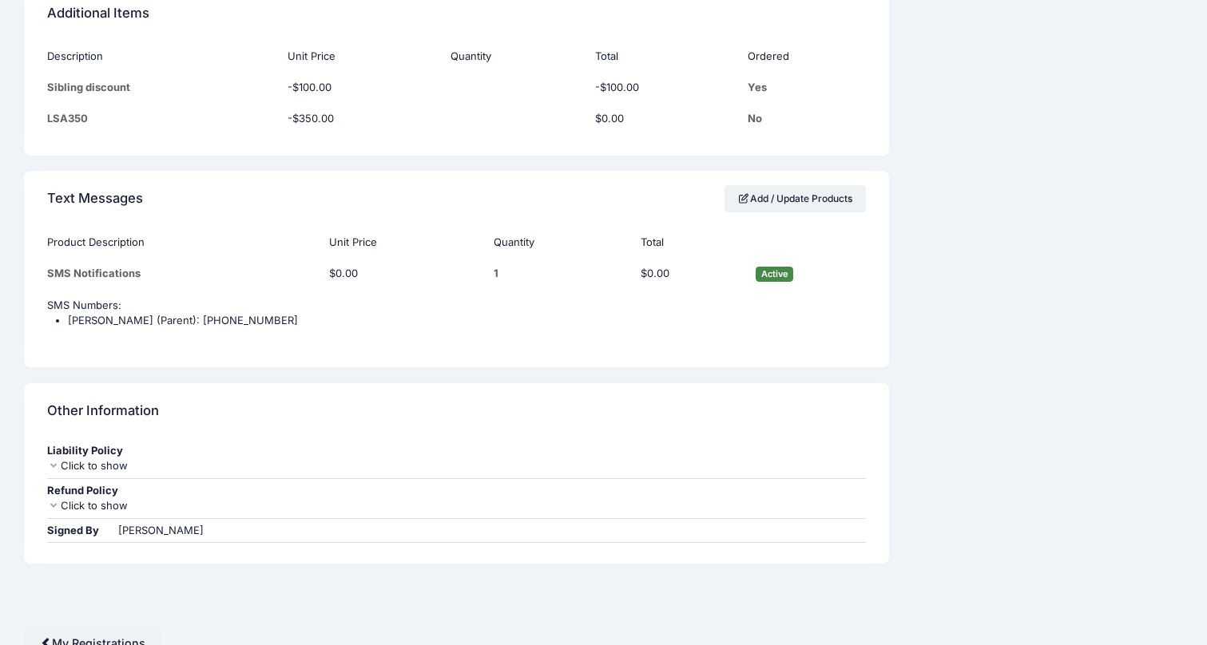
scroll to position [1574, 0]
click at [836, 187] on link "Add / Update Products" at bounding box center [796, 200] width 142 height 27
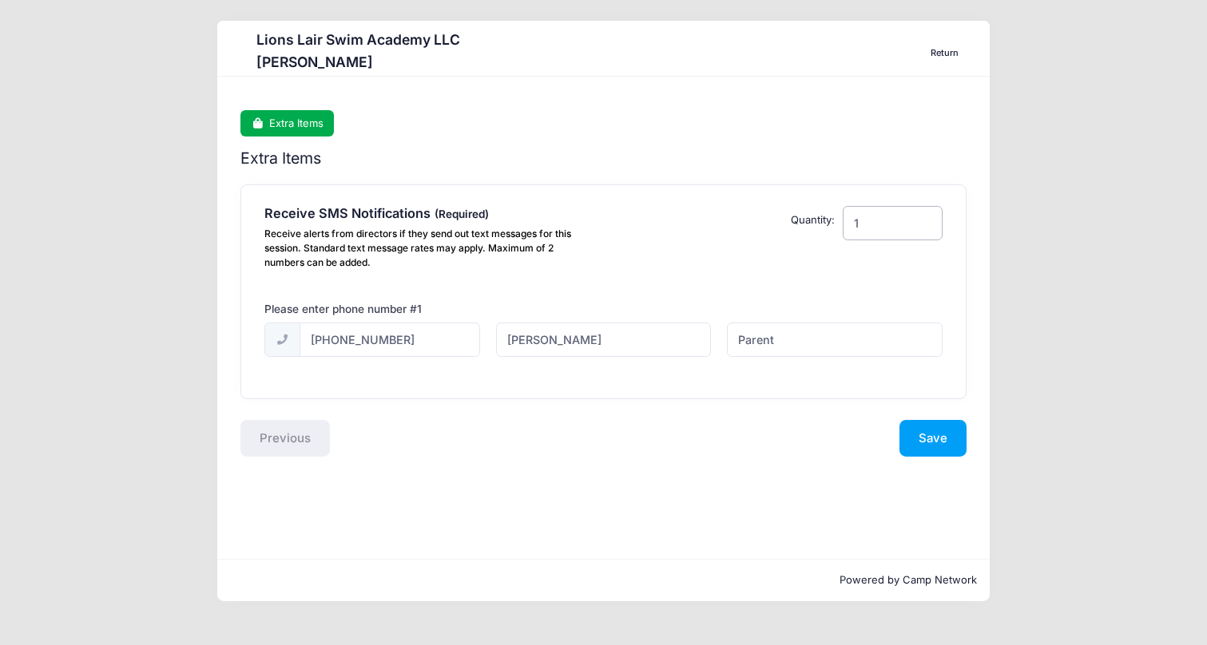
type input "2"
click at [923, 217] on input "2" at bounding box center [893, 223] width 100 height 34
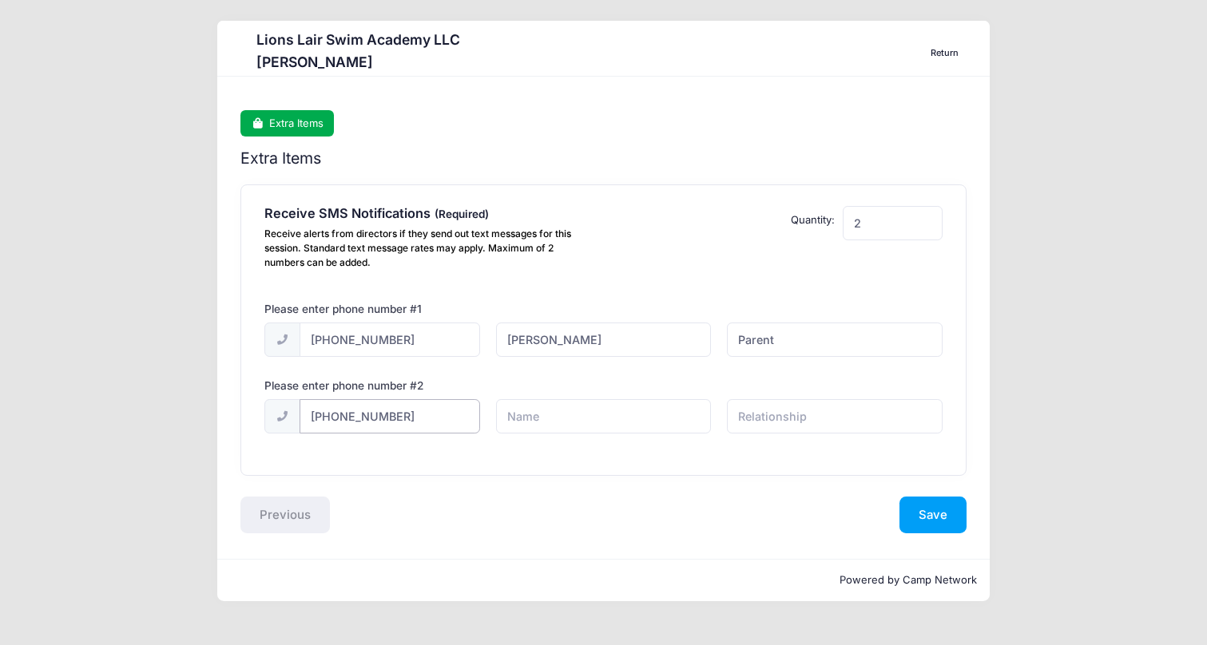
type input "(602) 410-0847"
type input "[PERSON_NAME]"
type input "Parent"
click at [948, 503] on button "Save" at bounding box center [932, 515] width 67 height 37
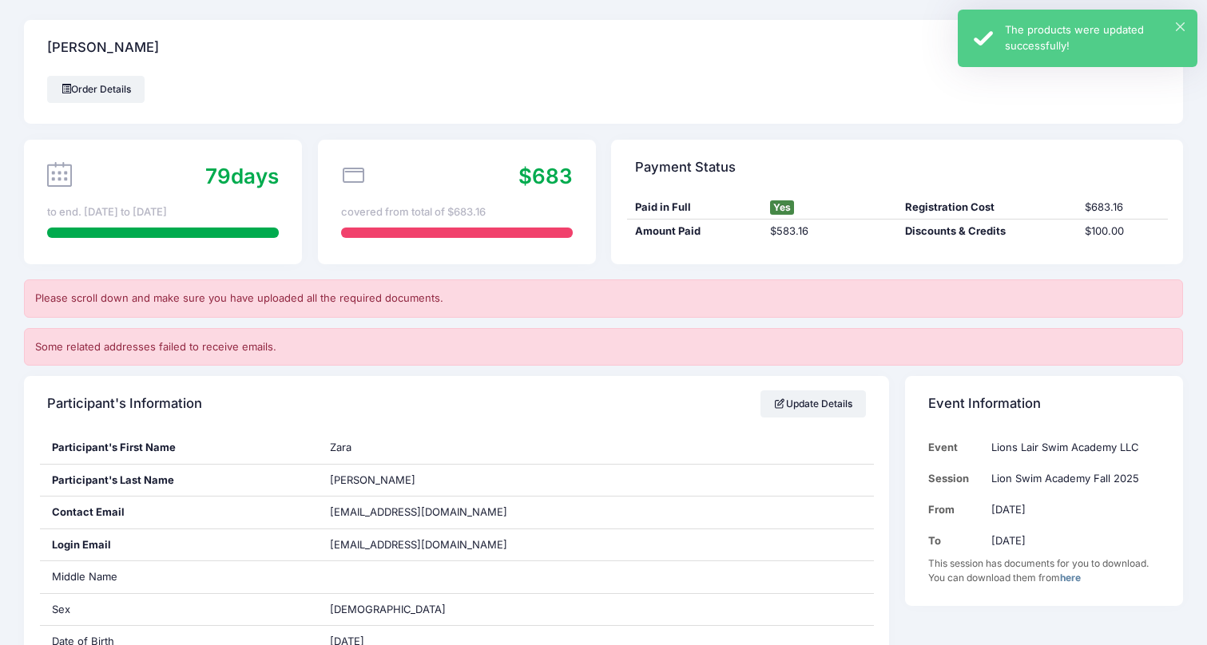
click at [1189, 19] on div "× The products were updated successfully!" at bounding box center [1078, 39] width 240 height 58
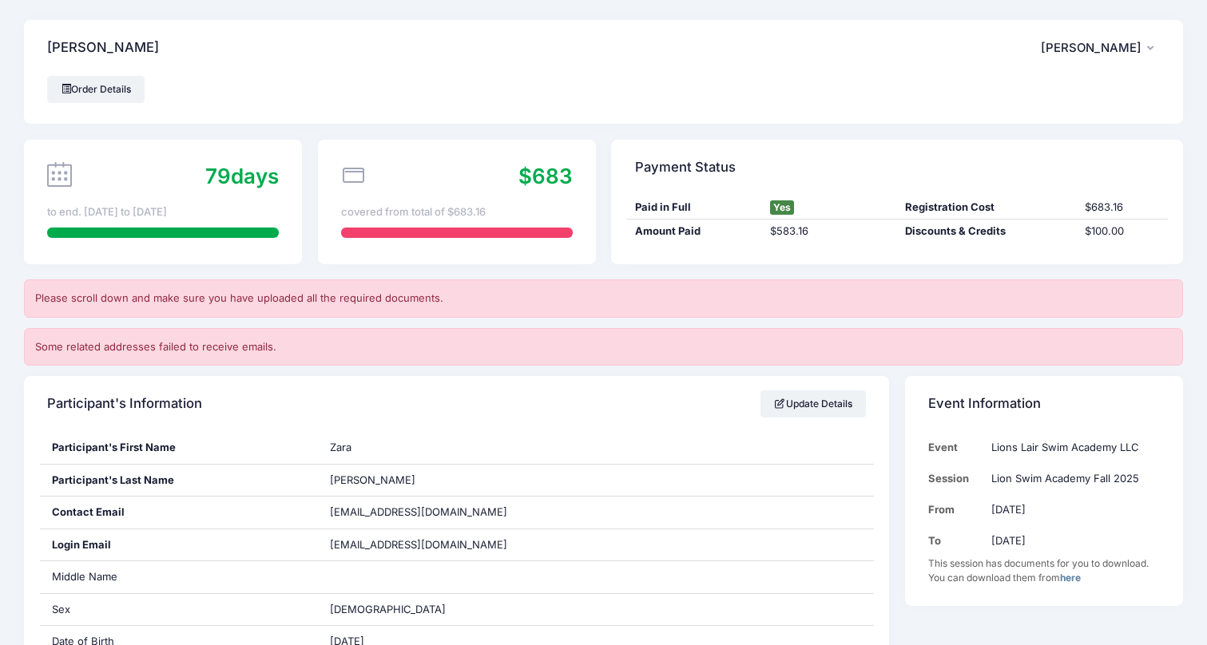
click at [1111, 41] on span "[PERSON_NAME]" at bounding box center [1091, 48] width 101 height 14
click at [1038, 77] on link "My Account" at bounding box center [1060, 92] width 185 height 30
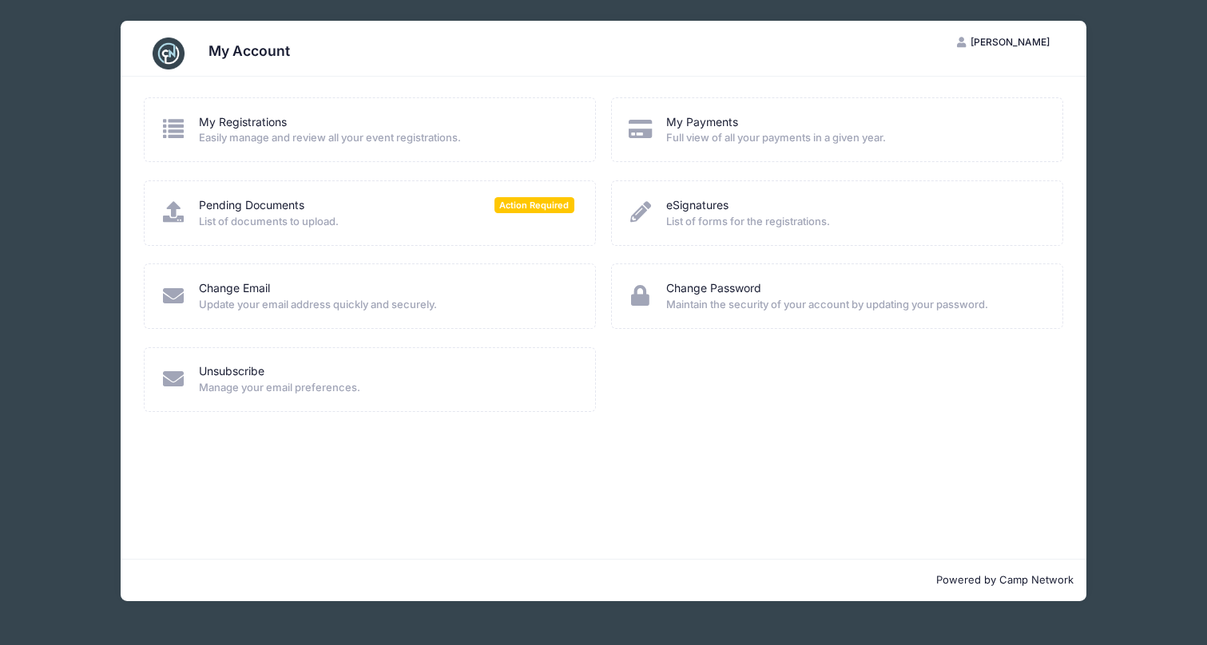
click at [373, 161] on div "My Registrations Easily manage and review all your event registrations." at bounding box center [369, 138] width 467 height 83
click at [372, 115] on div "My Registrations" at bounding box center [386, 122] width 375 height 17
click at [252, 122] on link "My Registrations" at bounding box center [243, 122] width 88 height 17
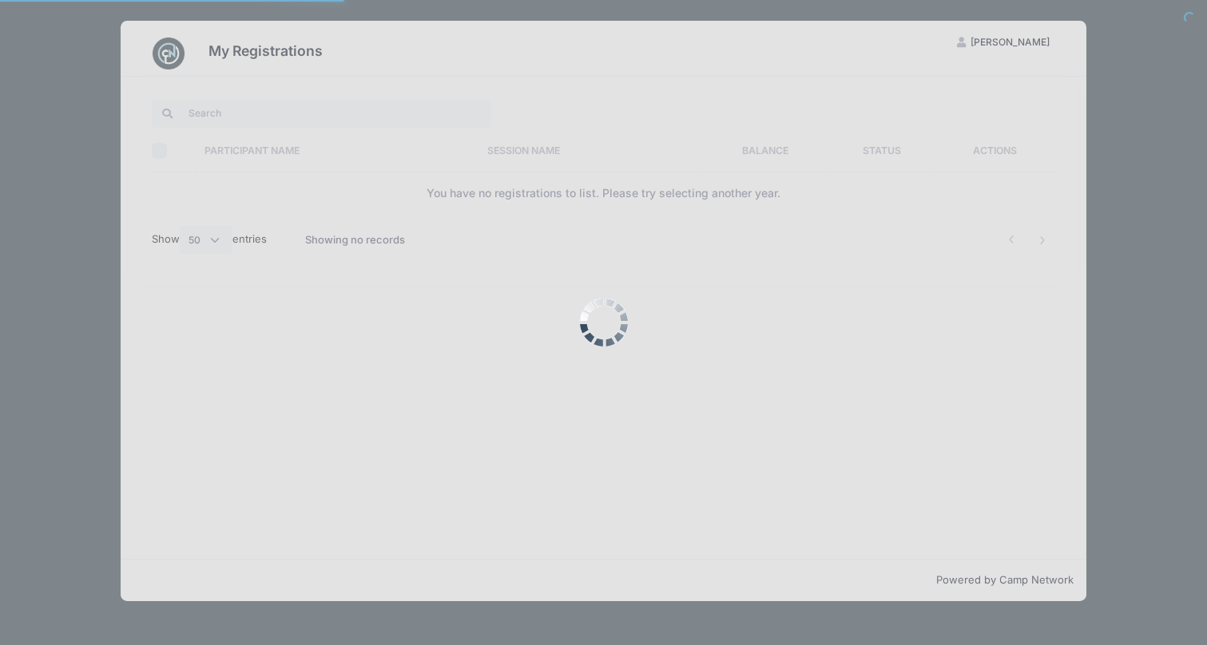
select select "50"
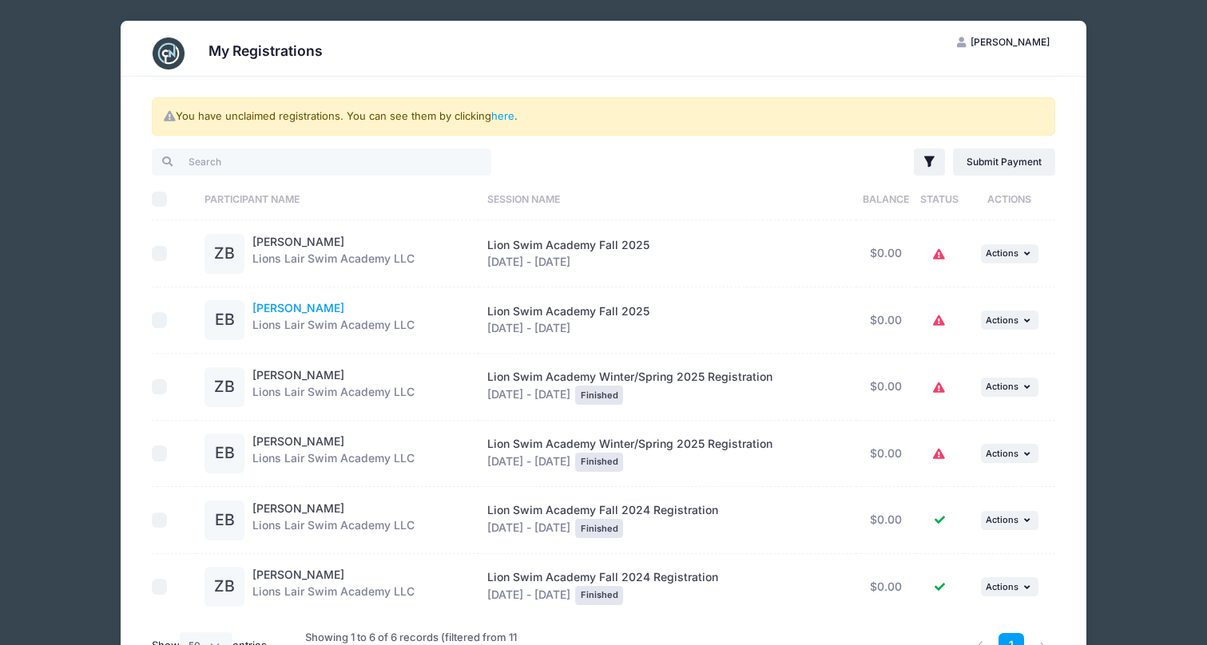
click at [304, 308] on link "[PERSON_NAME]" at bounding box center [298, 308] width 92 height 14
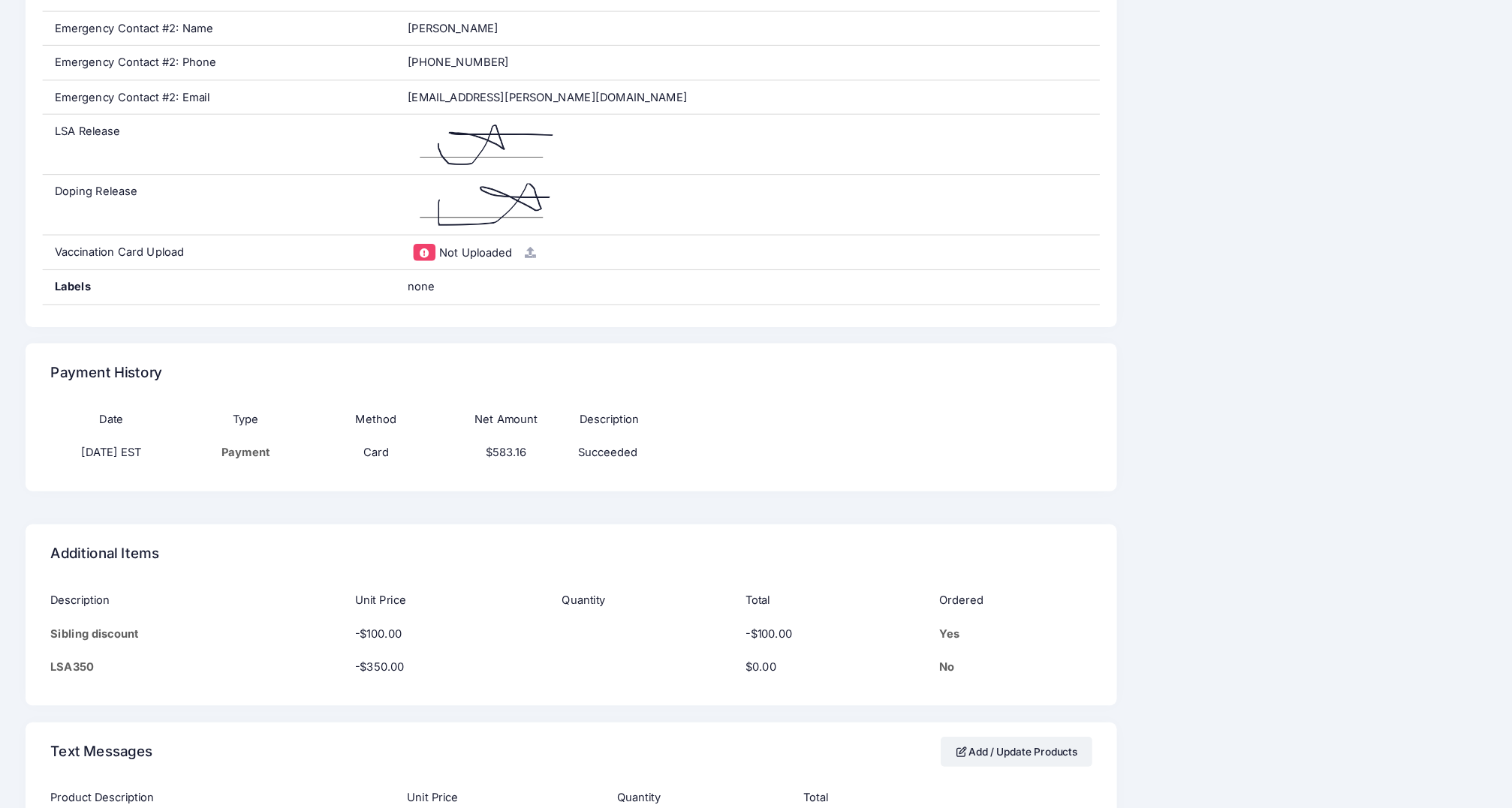
scroll to position [958, 0]
